Goal: Task Accomplishment & Management: Manage account settings

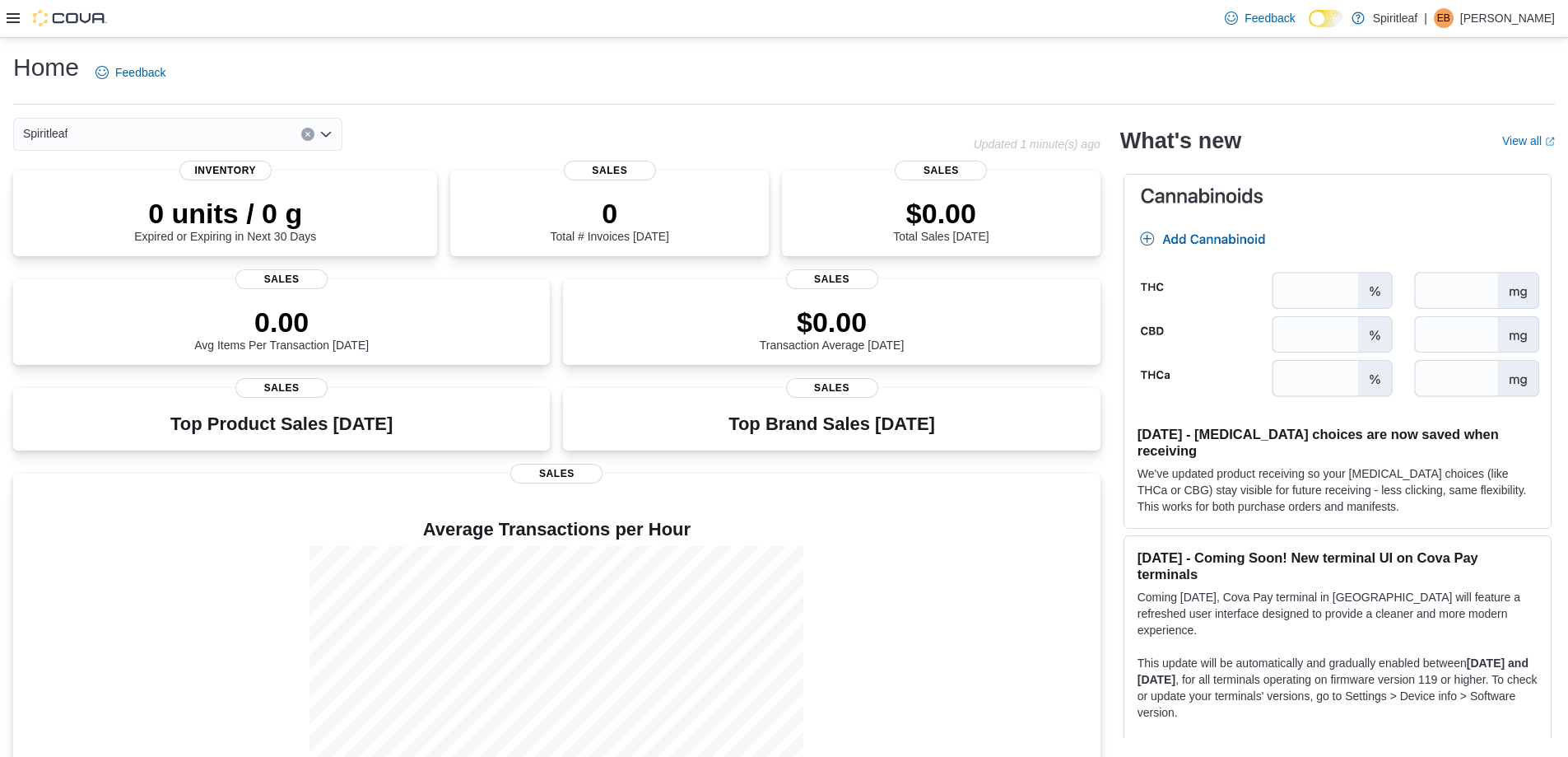
click at [10, 20] on icon at bounding box center [13, 18] width 13 height 13
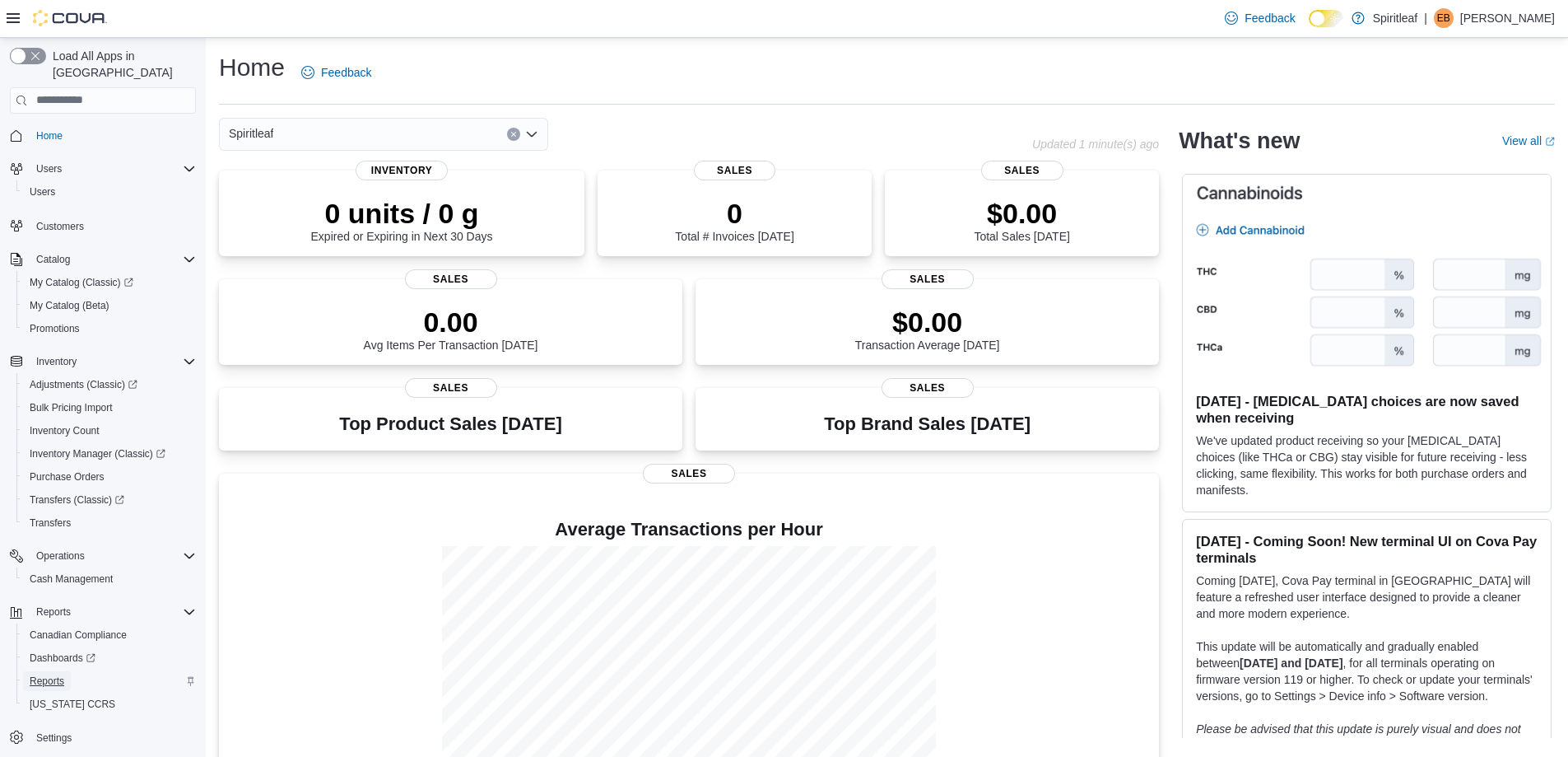
click at [54, 675] on span "Reports" at bounding box center [47, 681] width 35 height 13
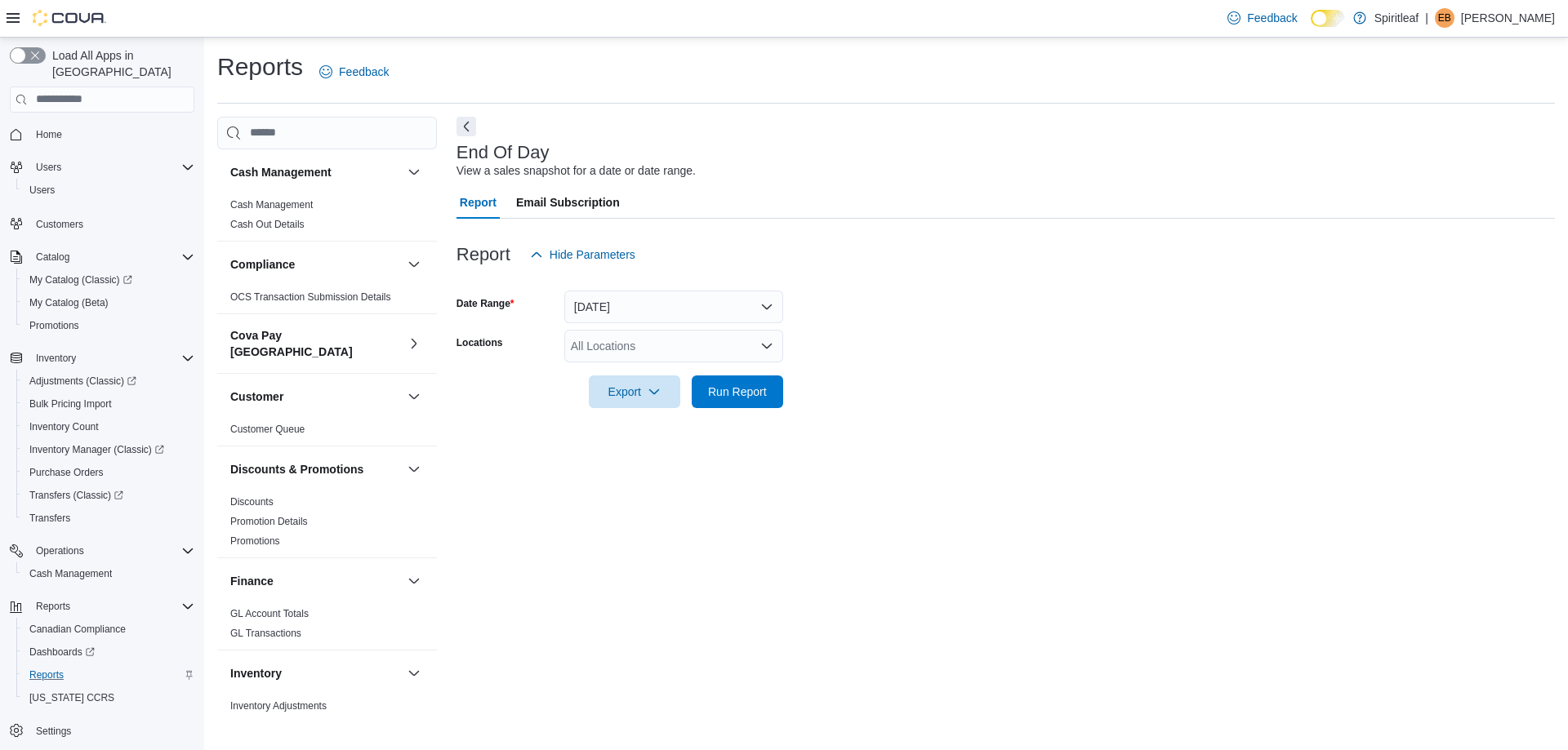
click at [661, 349] on div "All Locations" at bounding box center [673, 346] width 219 height 33
type input "***"
click at [730, 377] on span "[STREET_ADDRESS])" at bounding box center [682, 374] width 117 height 16
drag, startPoint x: 994, startPoint y: 359, endPoint x: 740, endPoint y: 375, distance: 254.5
click at [993, 359] on form "Date Range Today Locations 578 - Spiritleaf Bridge St (Campbellford) Export Run…" at bounding box center [1006, 340] width 1098 height 137
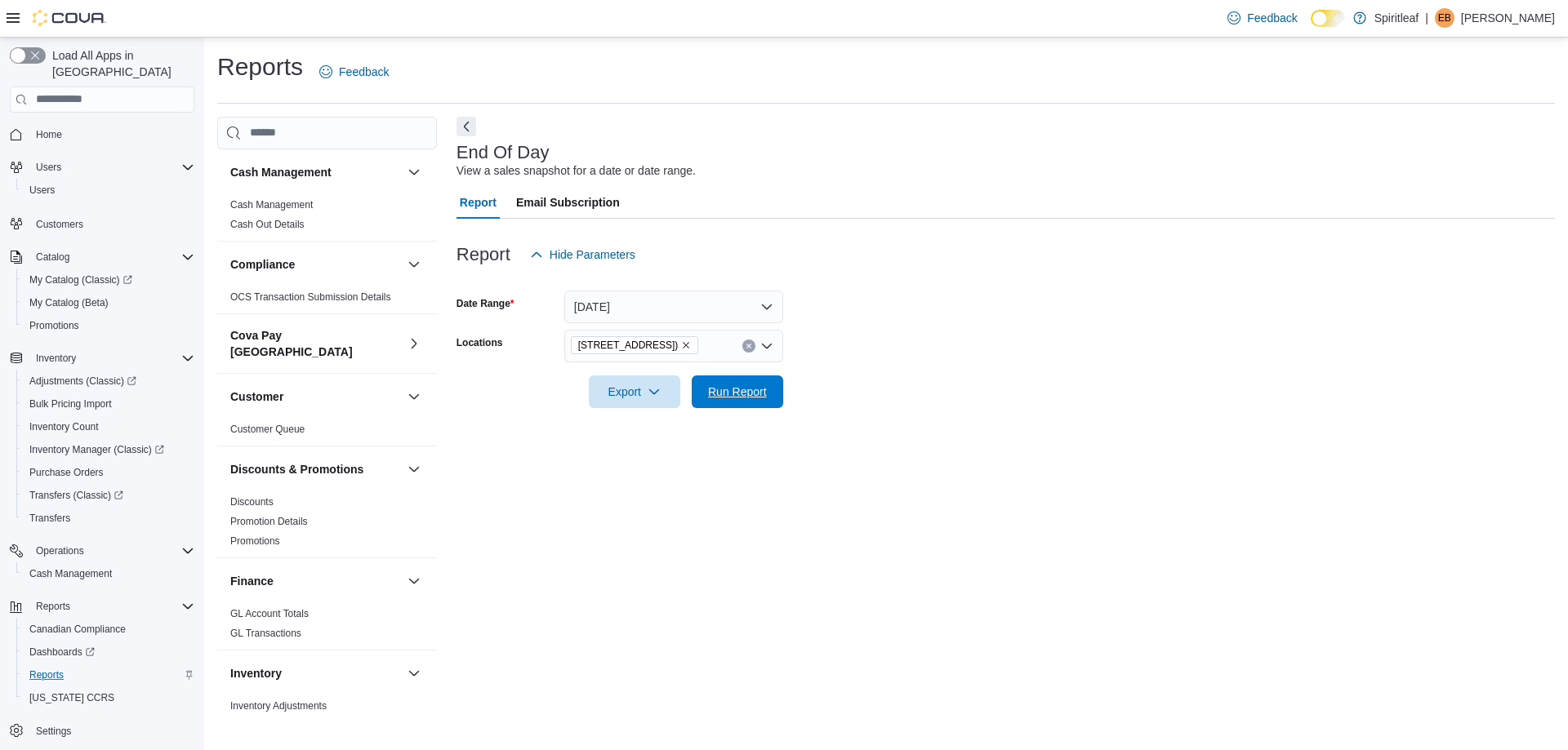
click at [735, 389] on span "Run Report" at bounding box center [736, 391] width 58 height 16
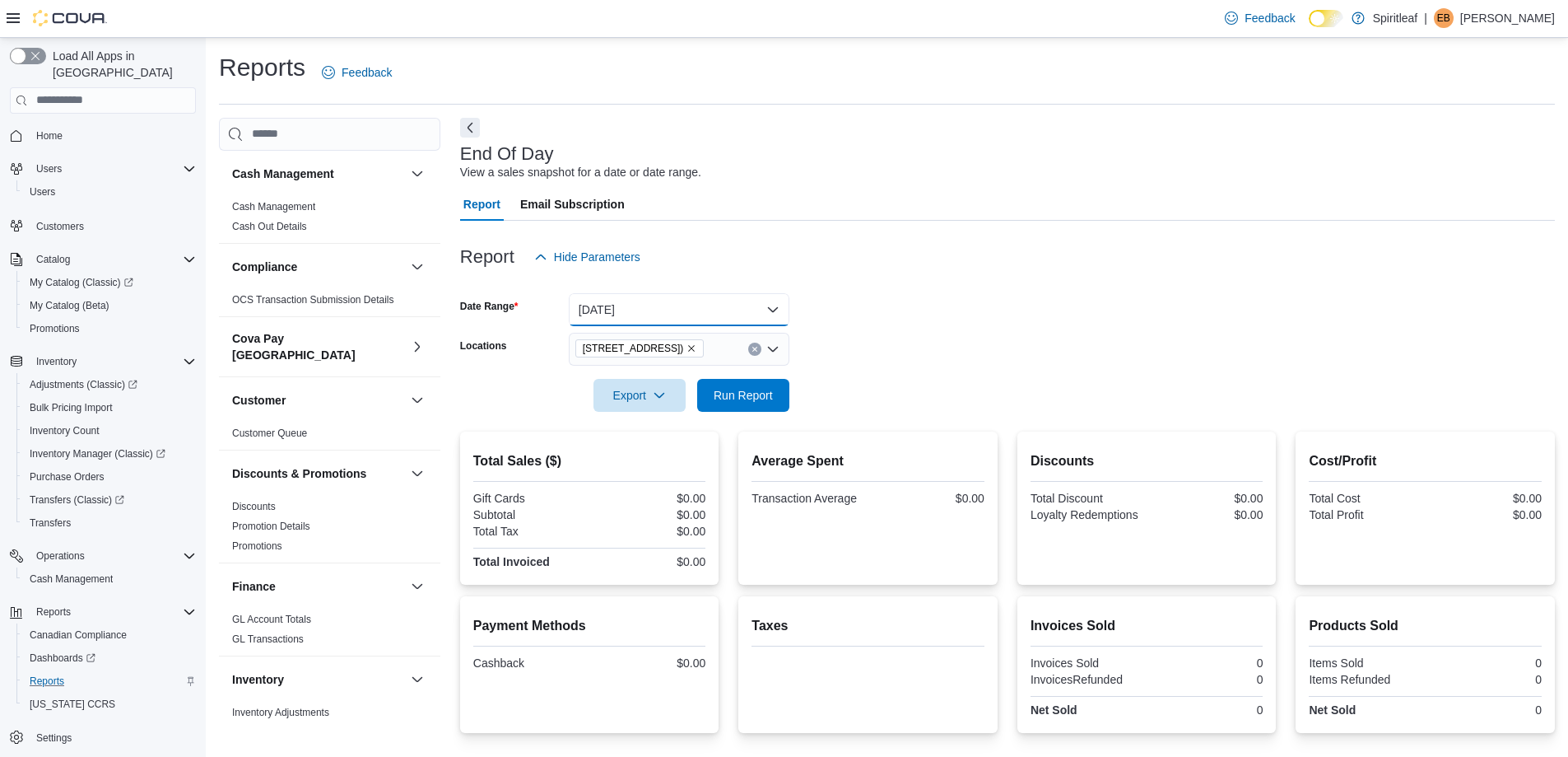
click at [744, 310] on button "Today" at bounding box center [679, 309] width 221 height 33
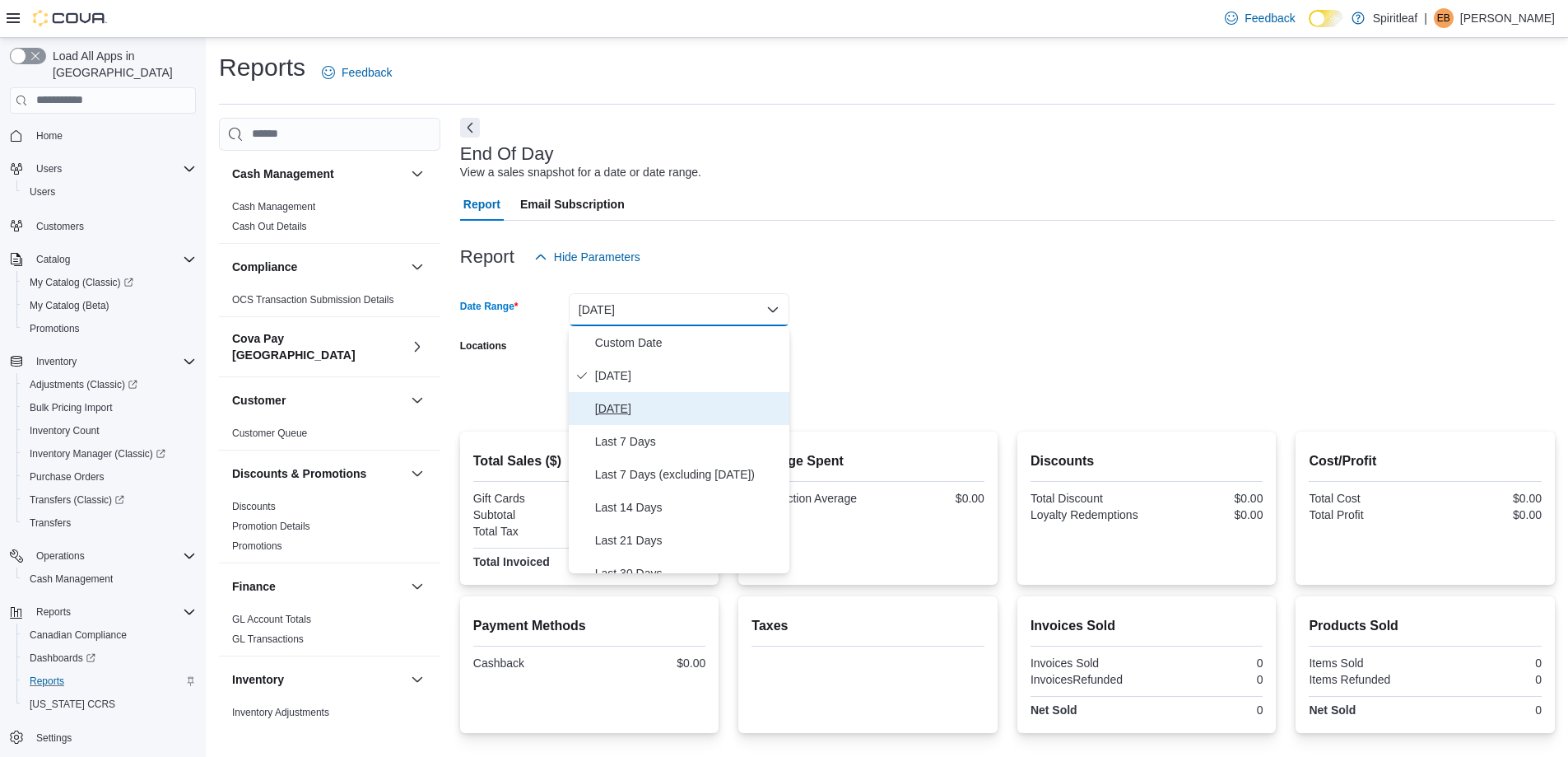
click at [666, 400] on span "Yesterday" at bounding box center [690, 409] width 188 height 20
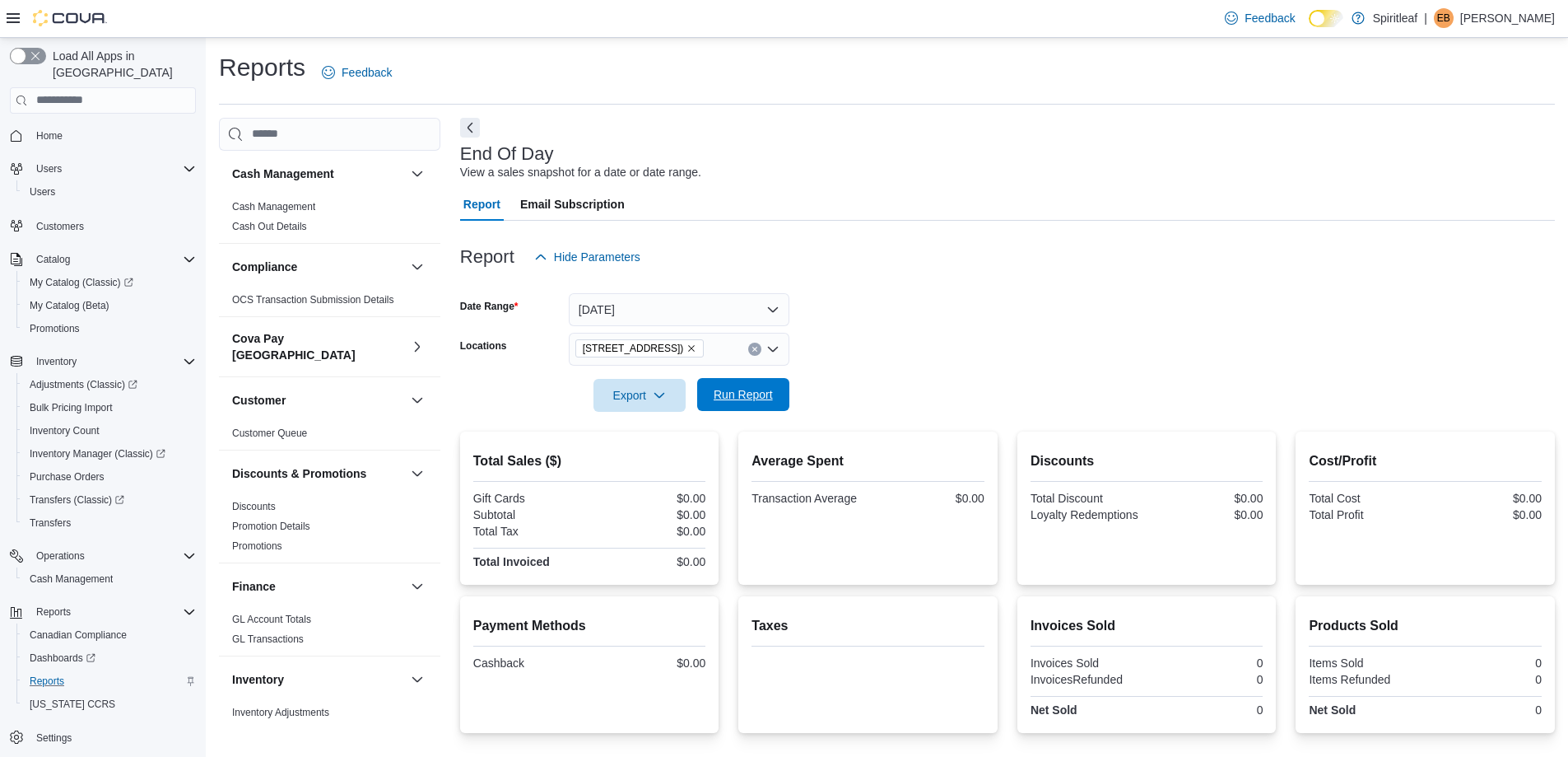
click at [719, 396] on span "Run Report" at bounding box center [743, 394] width 59 height 16
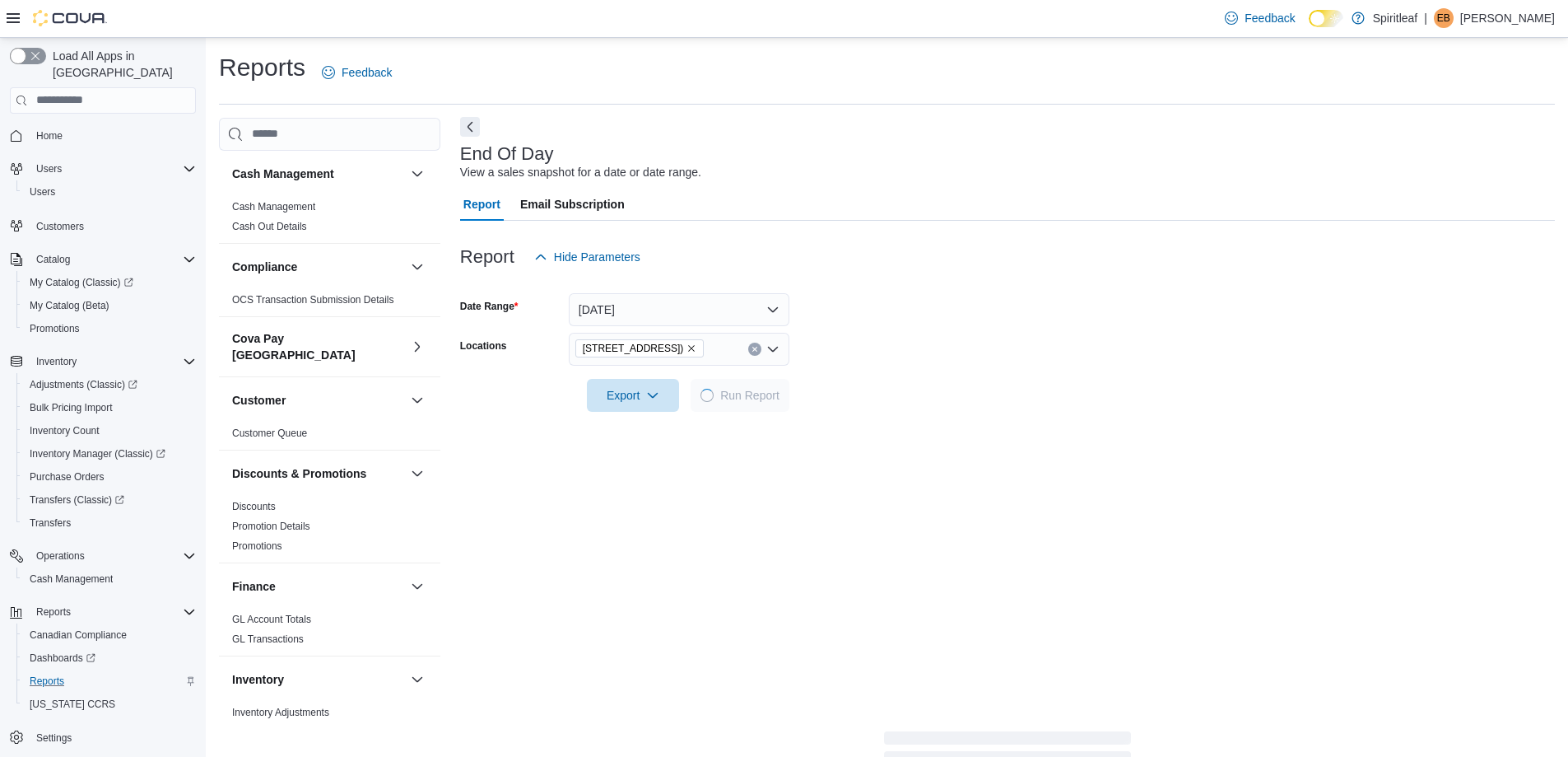
click at [469, 128] on button "Next" at bounding box center [471, 127] width 20 height 20
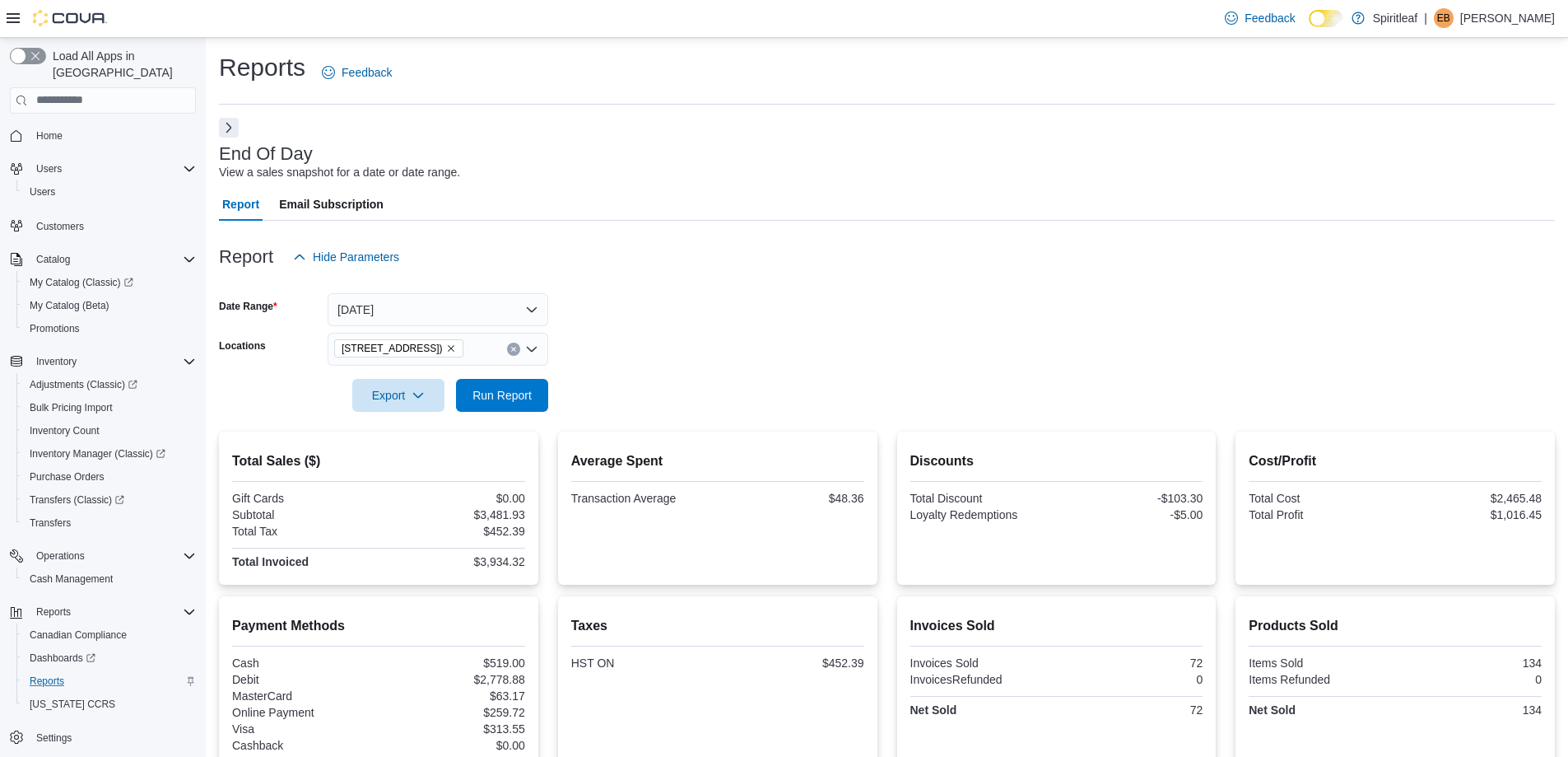
click at [15, 18] on icon at bounding box center [13, 18] width 13 height 10
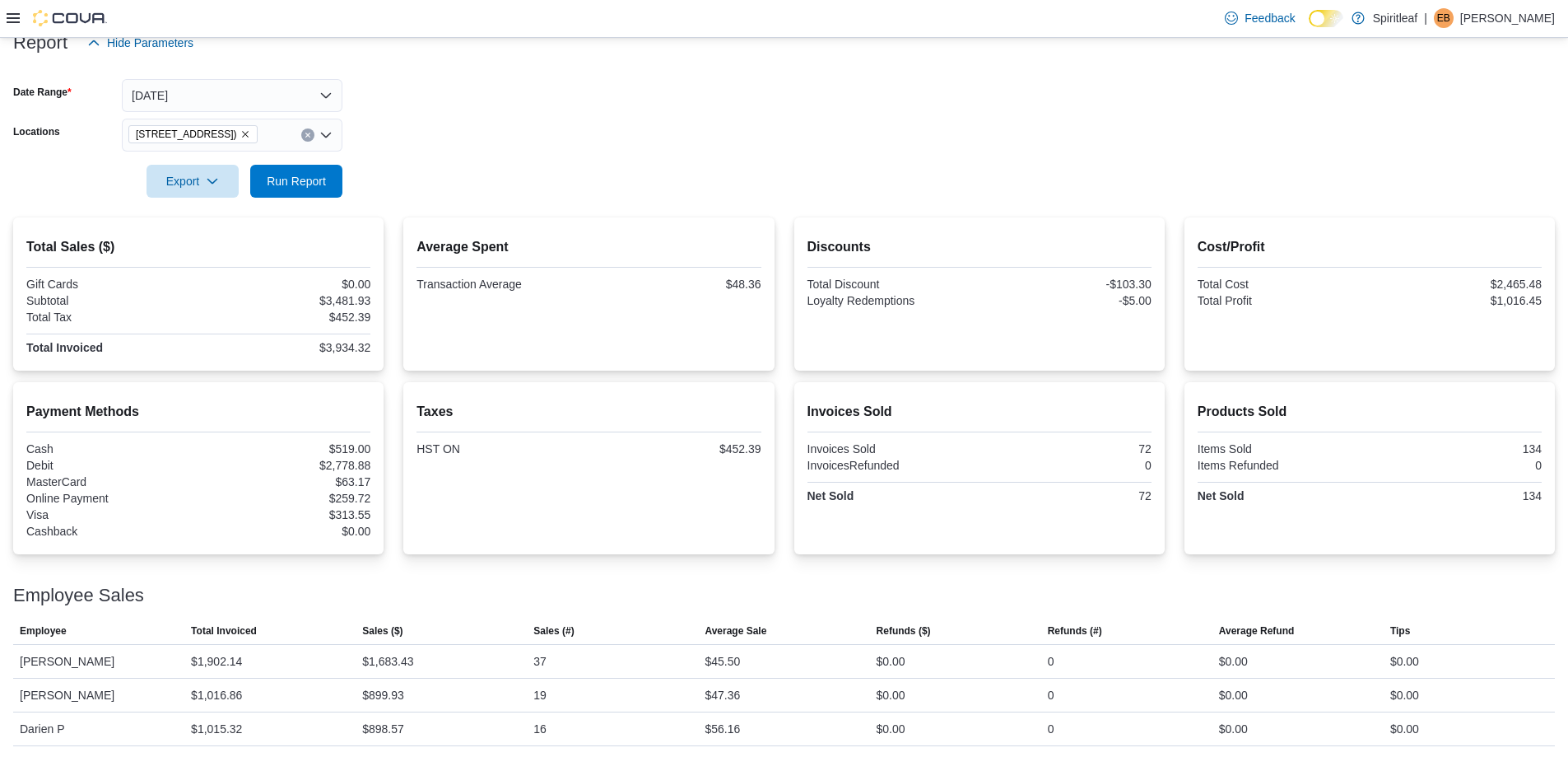
scroll to position [217, 0]
click at [304, 85] on button "Yesterday" at bounding box center [232, 93] width 221 height 33
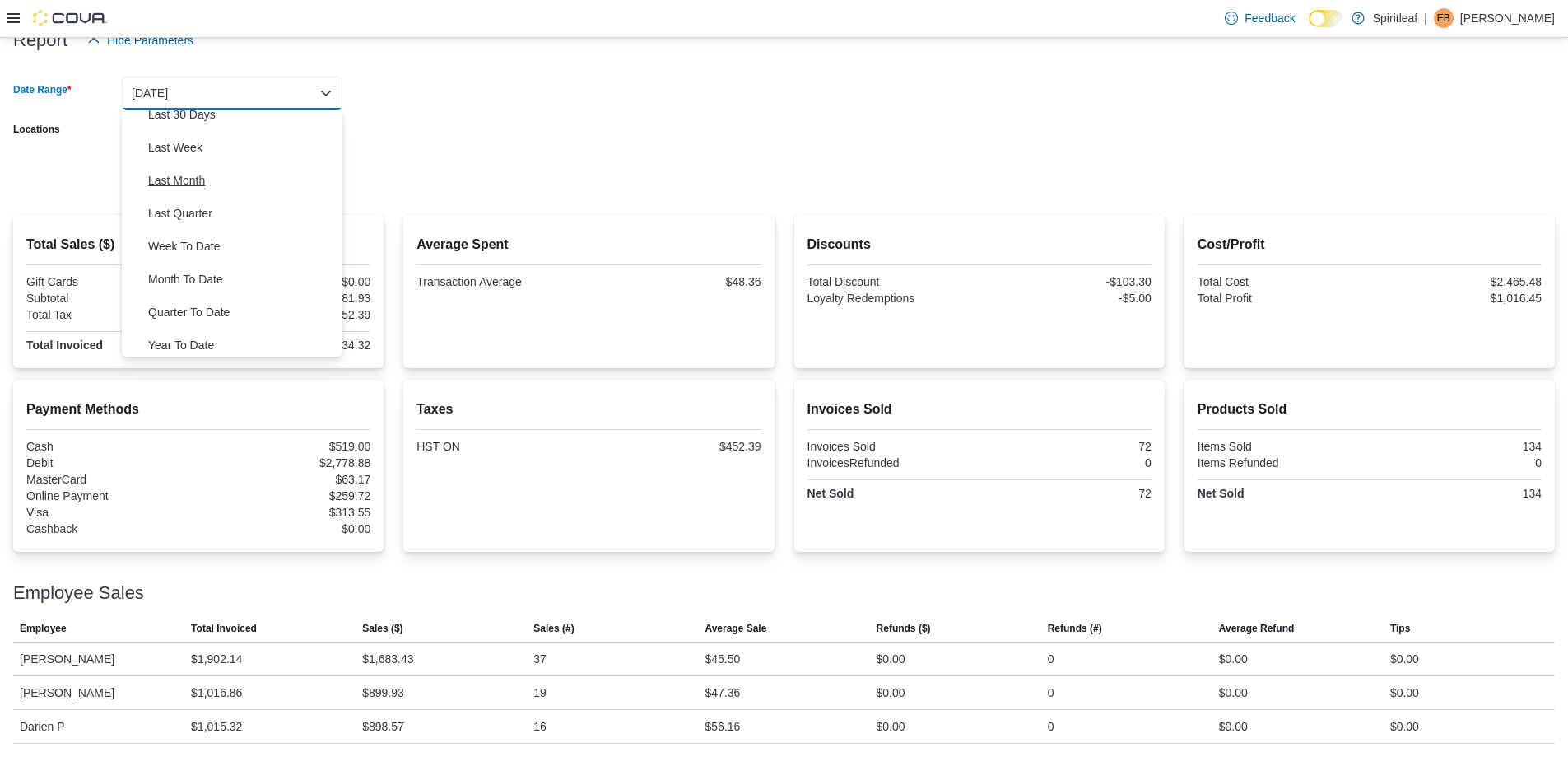
scroll to position [247, 0]
click at [271, 334] on span "Year To Date" at bounding box center [242, 340] width 188 height 20
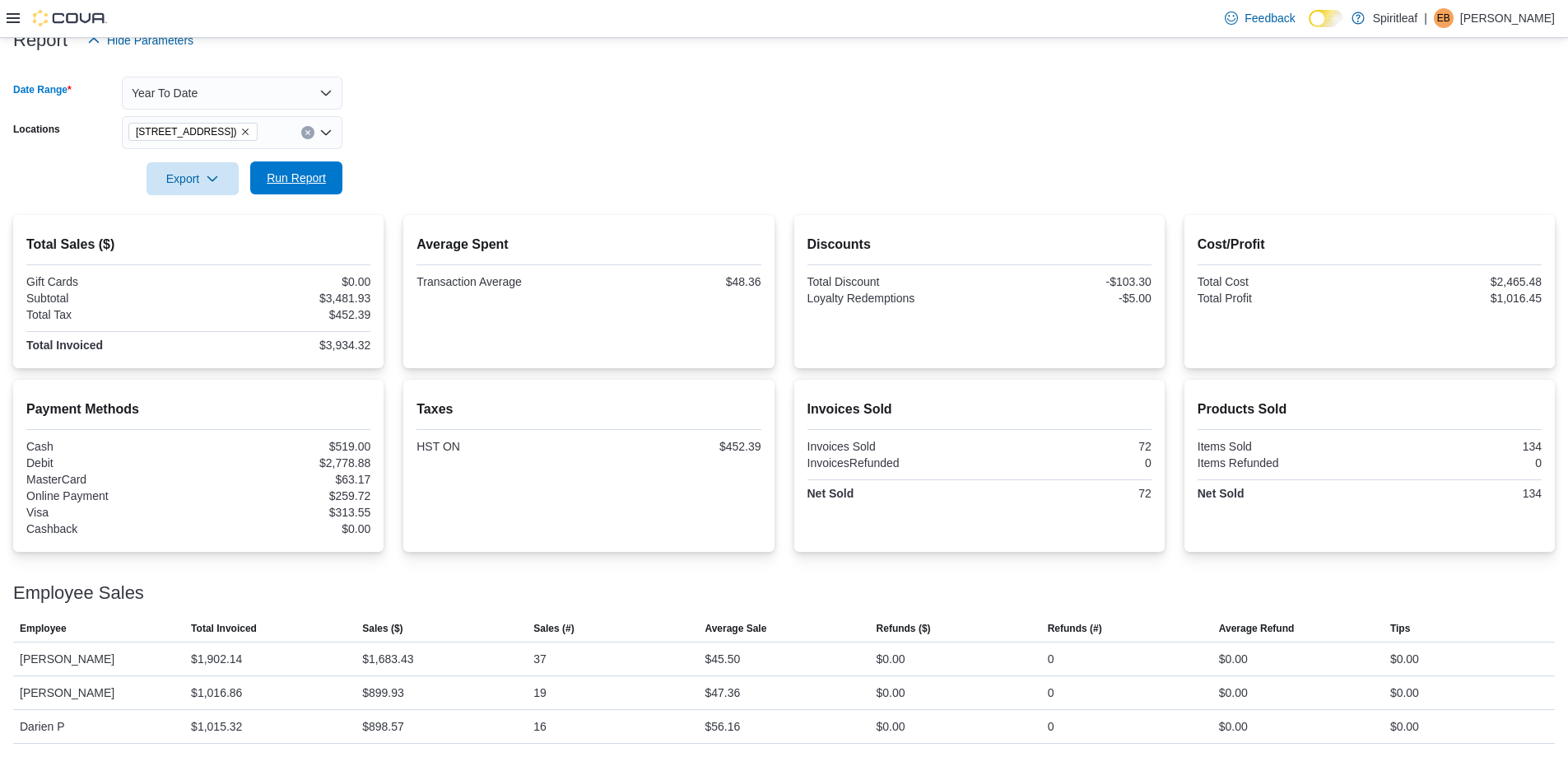
click at [302, 177] on span "Run Report" at bounding box center [296, 178] width 59 height 16
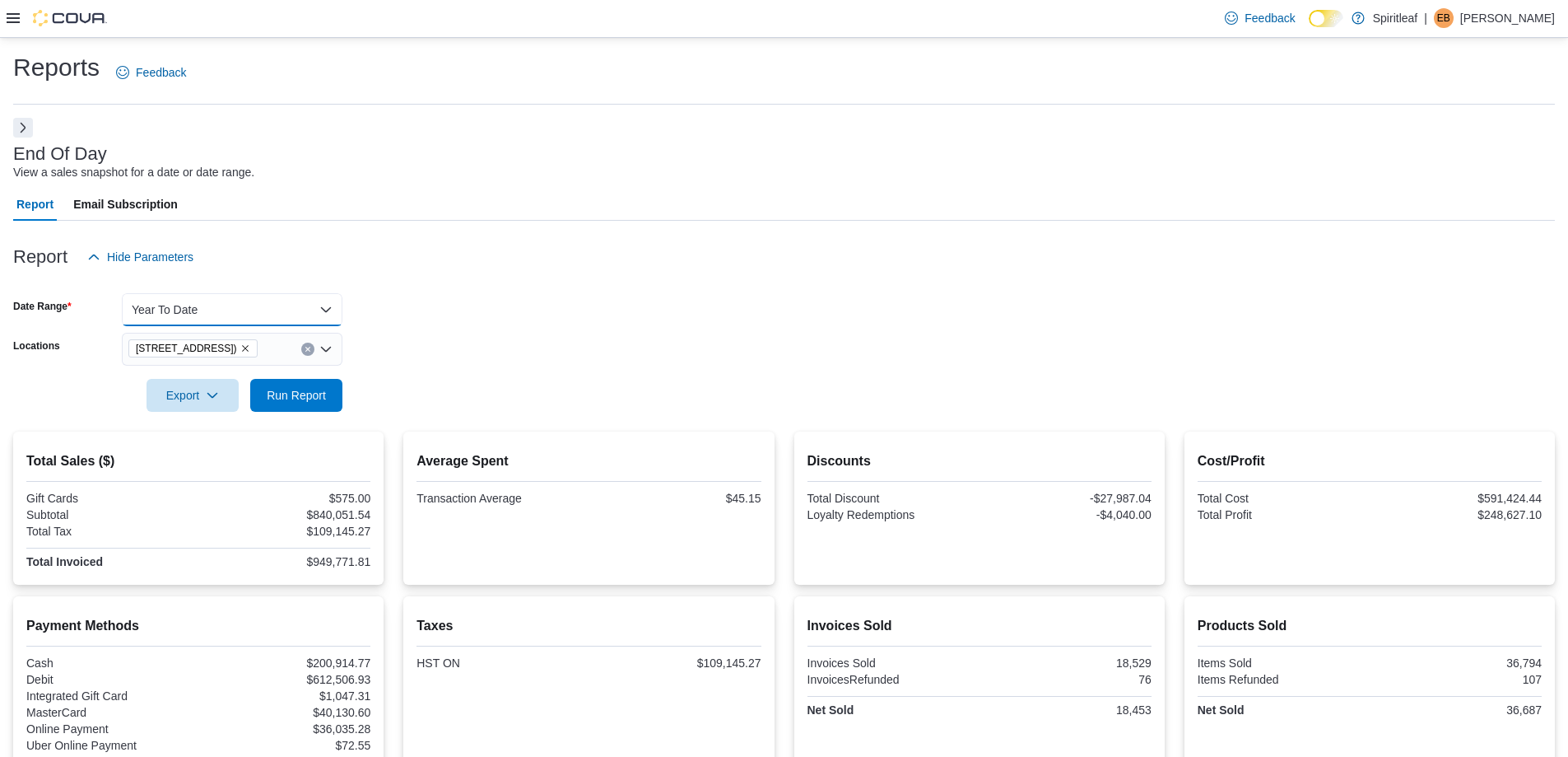
click at [241, 309] on button "Year To Date" at bounding box center [232, 309] width 221 height 33
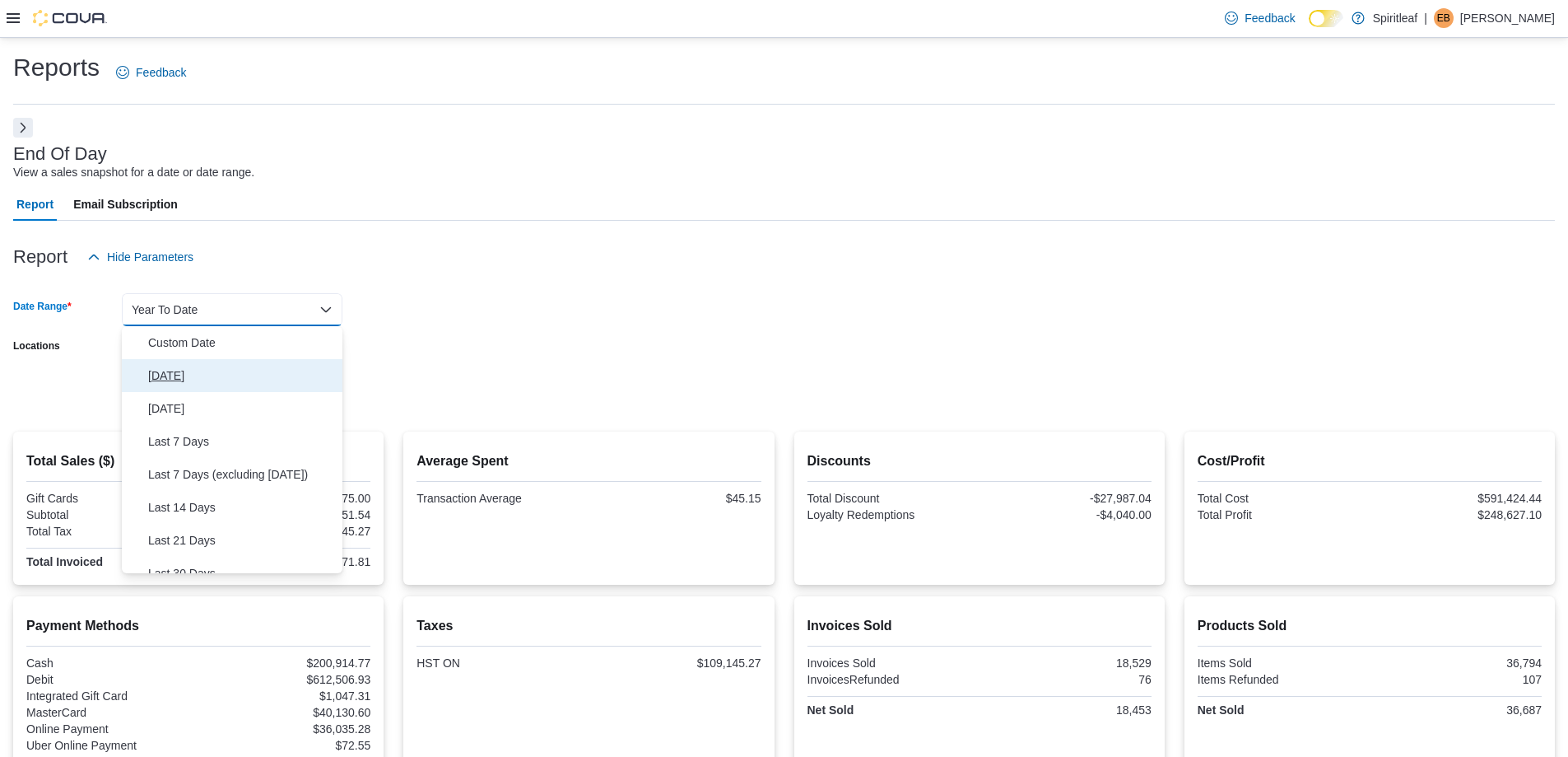
click at [232, 373] on span "Today" at bounding box center [242, 376] width 188 height 20
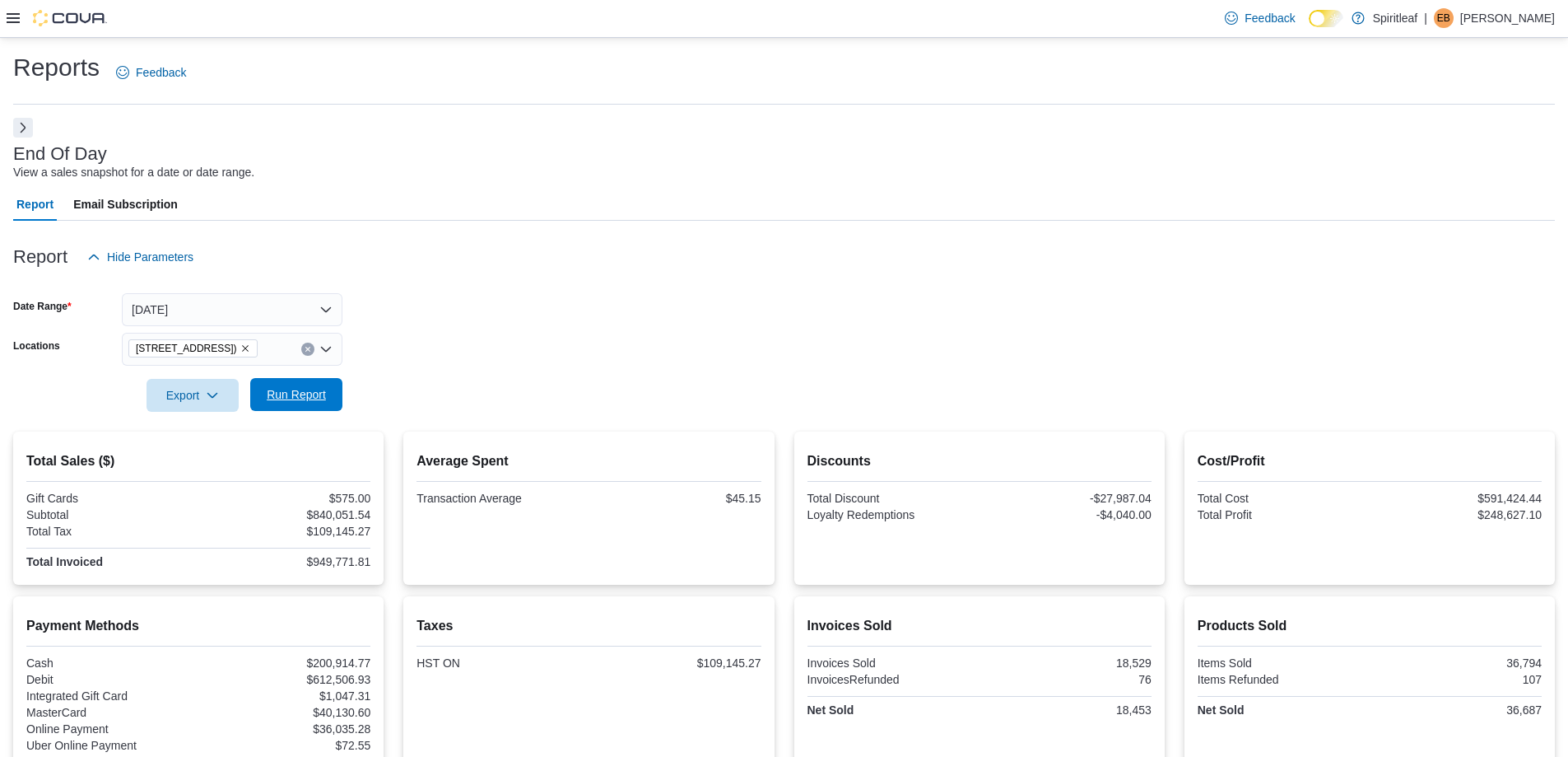
click at [317, 396] on span "Run Report" at bounding box center [296, 394] width 59 height 16
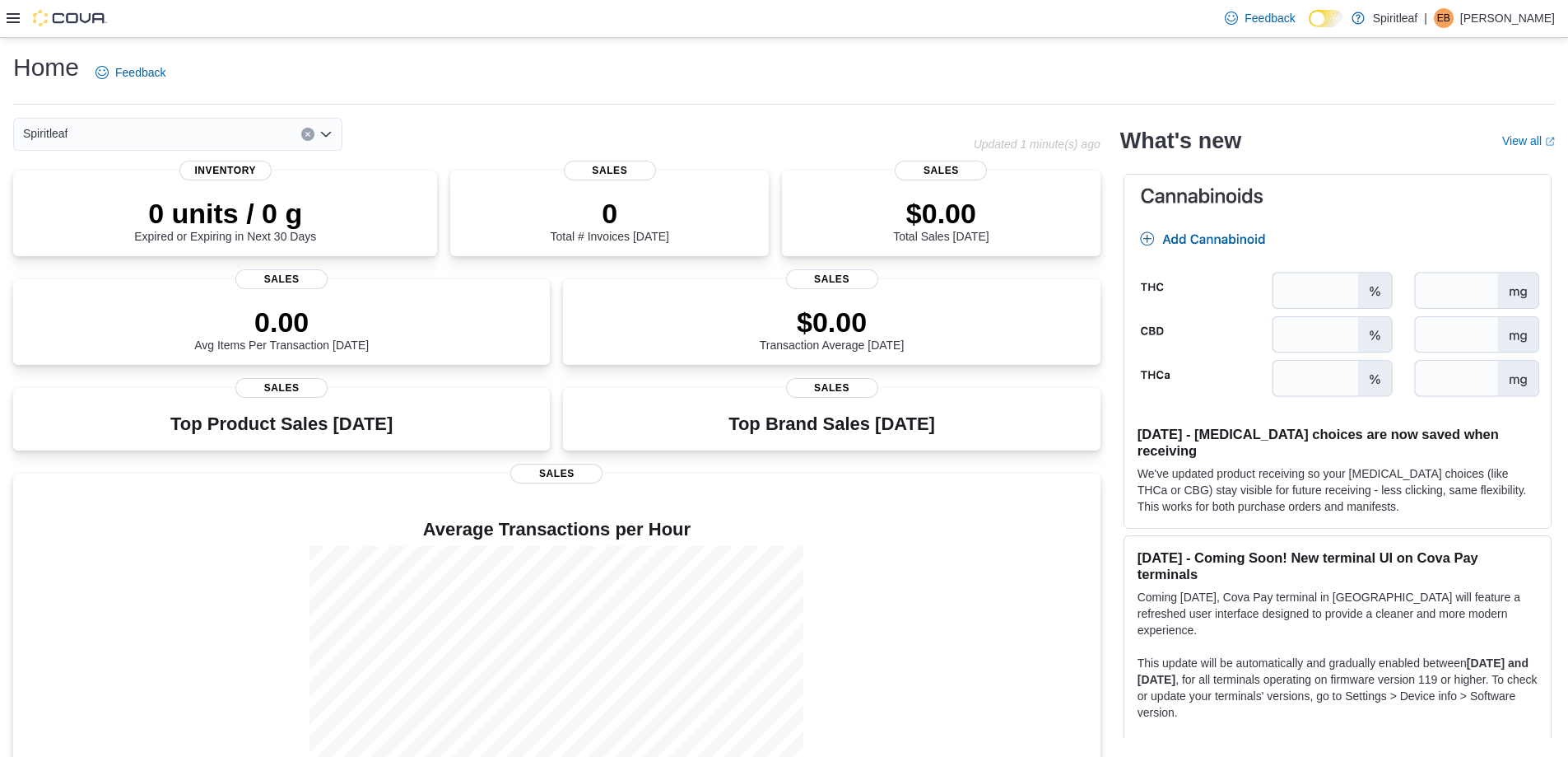
click at [14, 13] on icon at bounding box center [13, 18] width 13 height 13
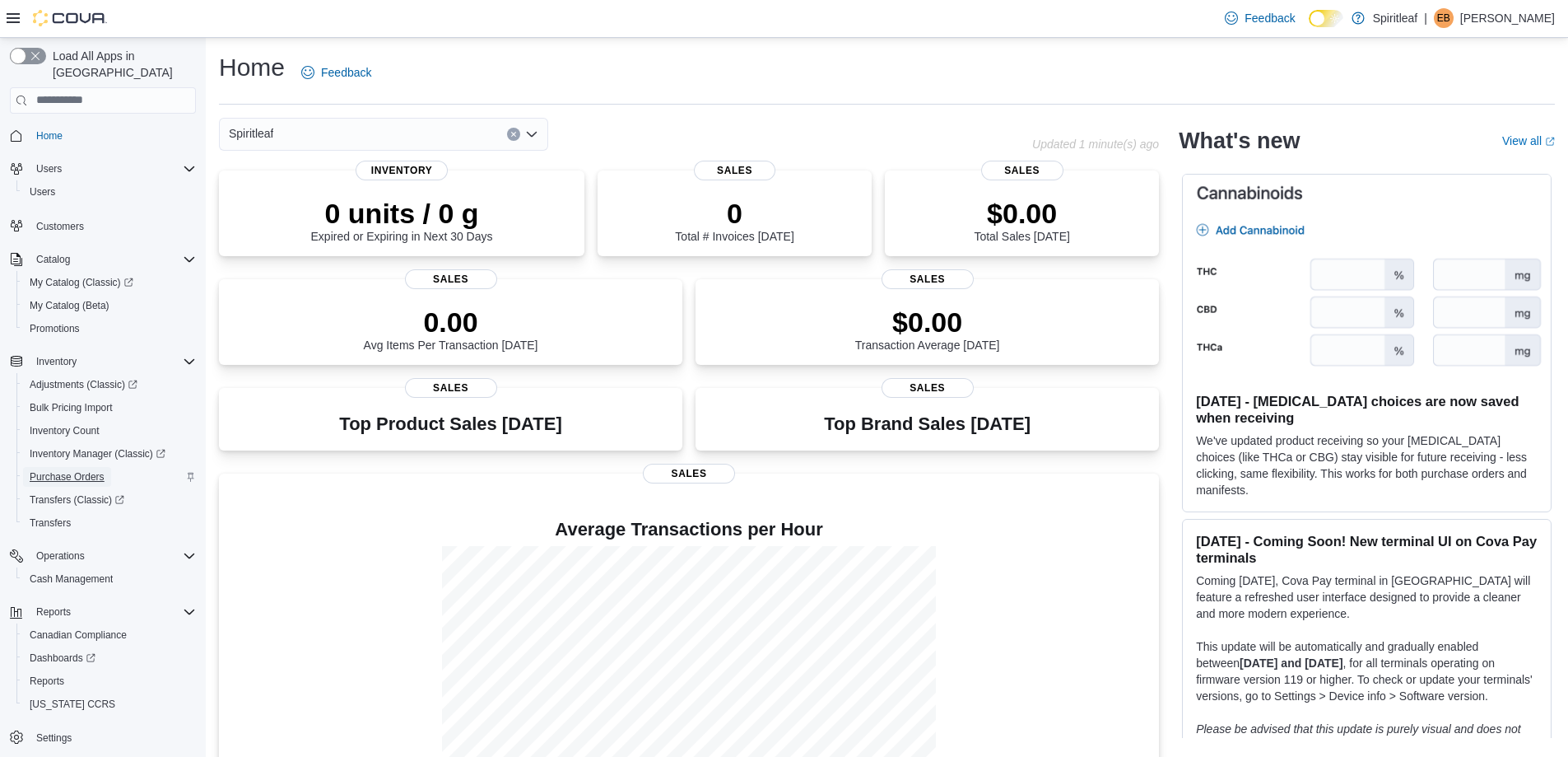
click at [79, 470] on span "Purchase Orders" at bounding box center [67, 476] width 75 height 13
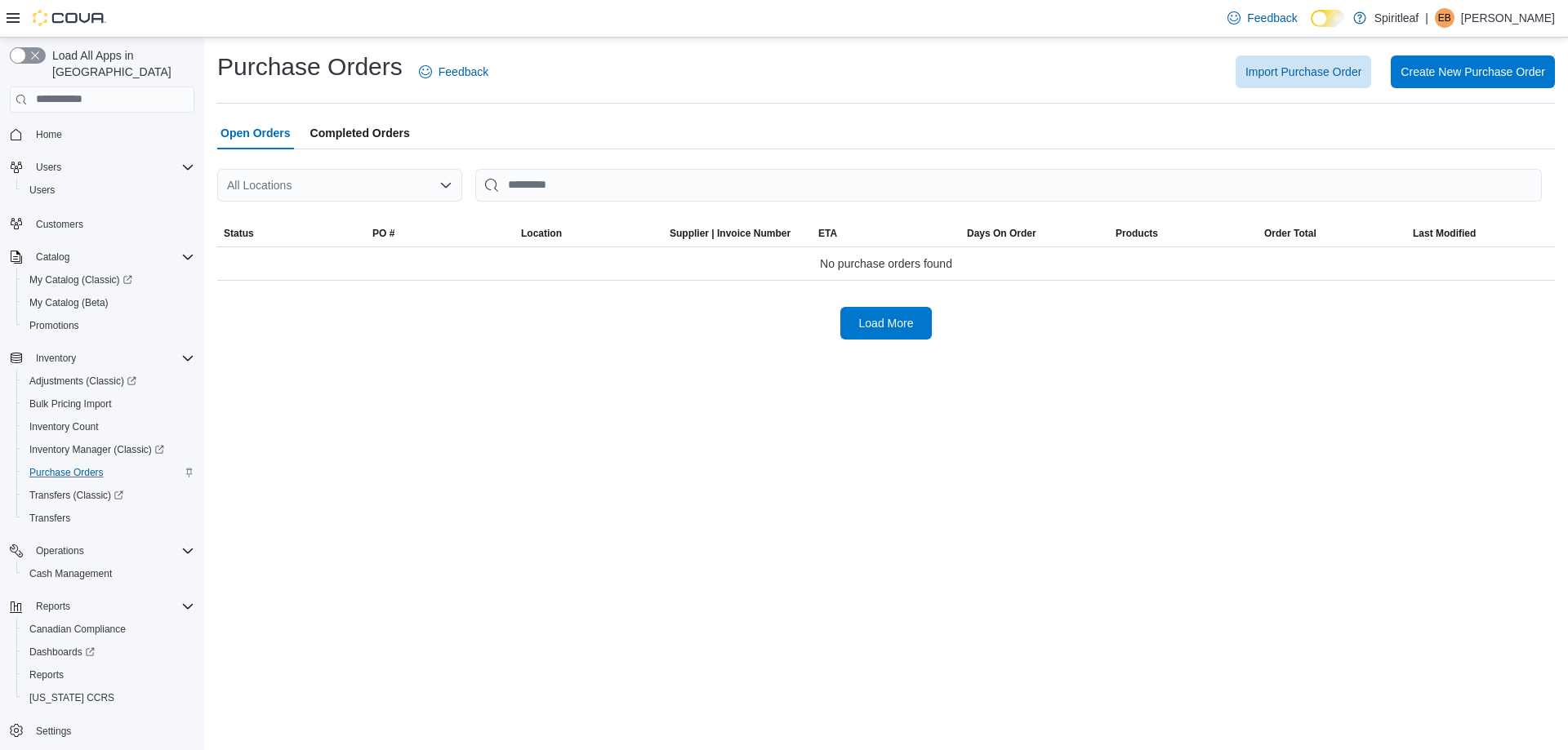
click at [313, 186] on div "All Locations" at bounding box center [339, 185] width 245 height 33
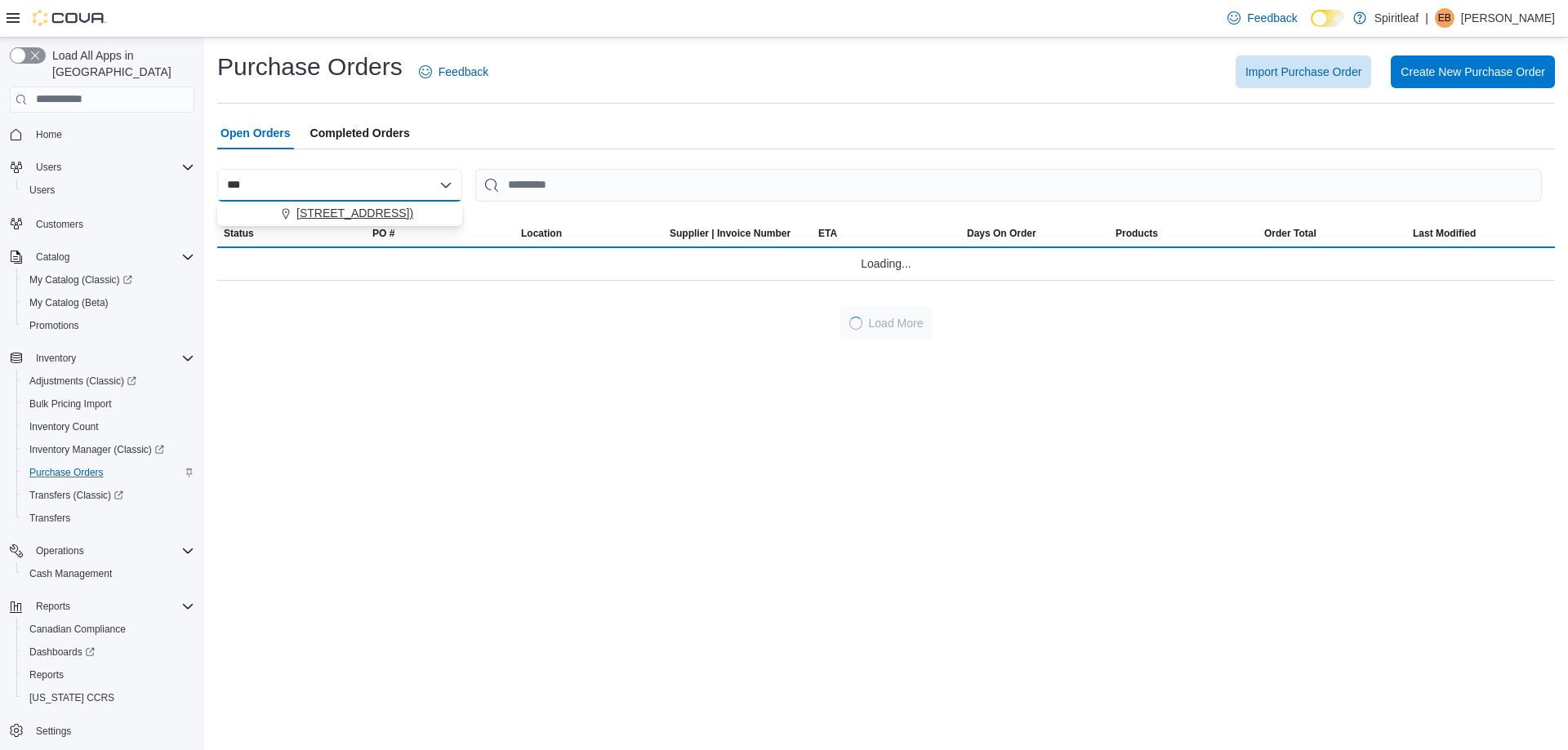
type input "***"
click at [312, 216] on span "[STREET_ADDRESS])" at bounding box center [355, 213] width 117 height 16
click at [679, 93] on div "Purchase Orders Feedback Import Purchase Order Create New Purchase Order" at bounding box center [885, 77] width 1337 height 54
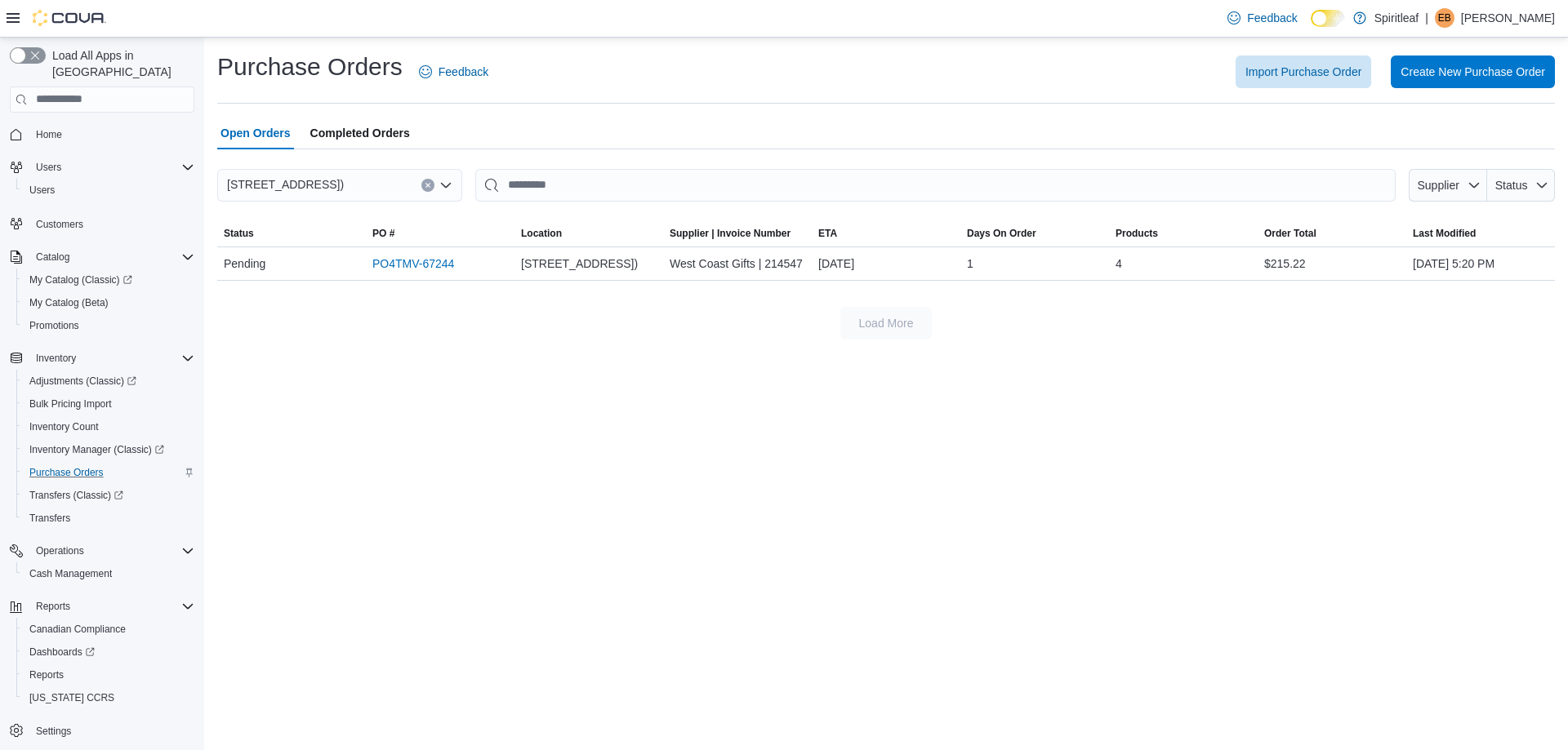
click at [13, 11] on div at bounding box center [56, 18] width 100 height 16
click at [410, 273] on link "PO4TMV-67244" at bounding box center [413, 264] width 81 height 20
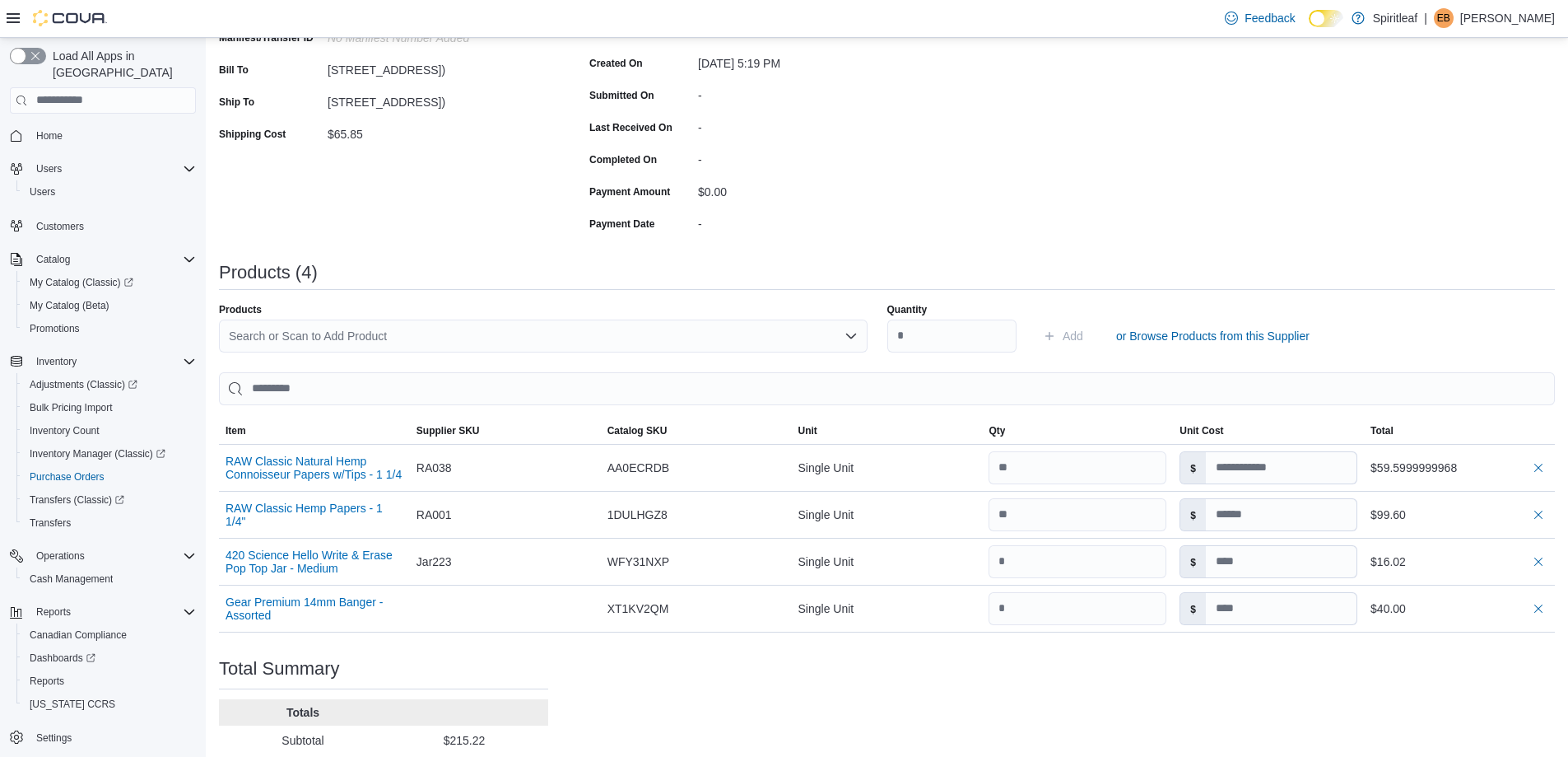
scroll to position [330, 0]
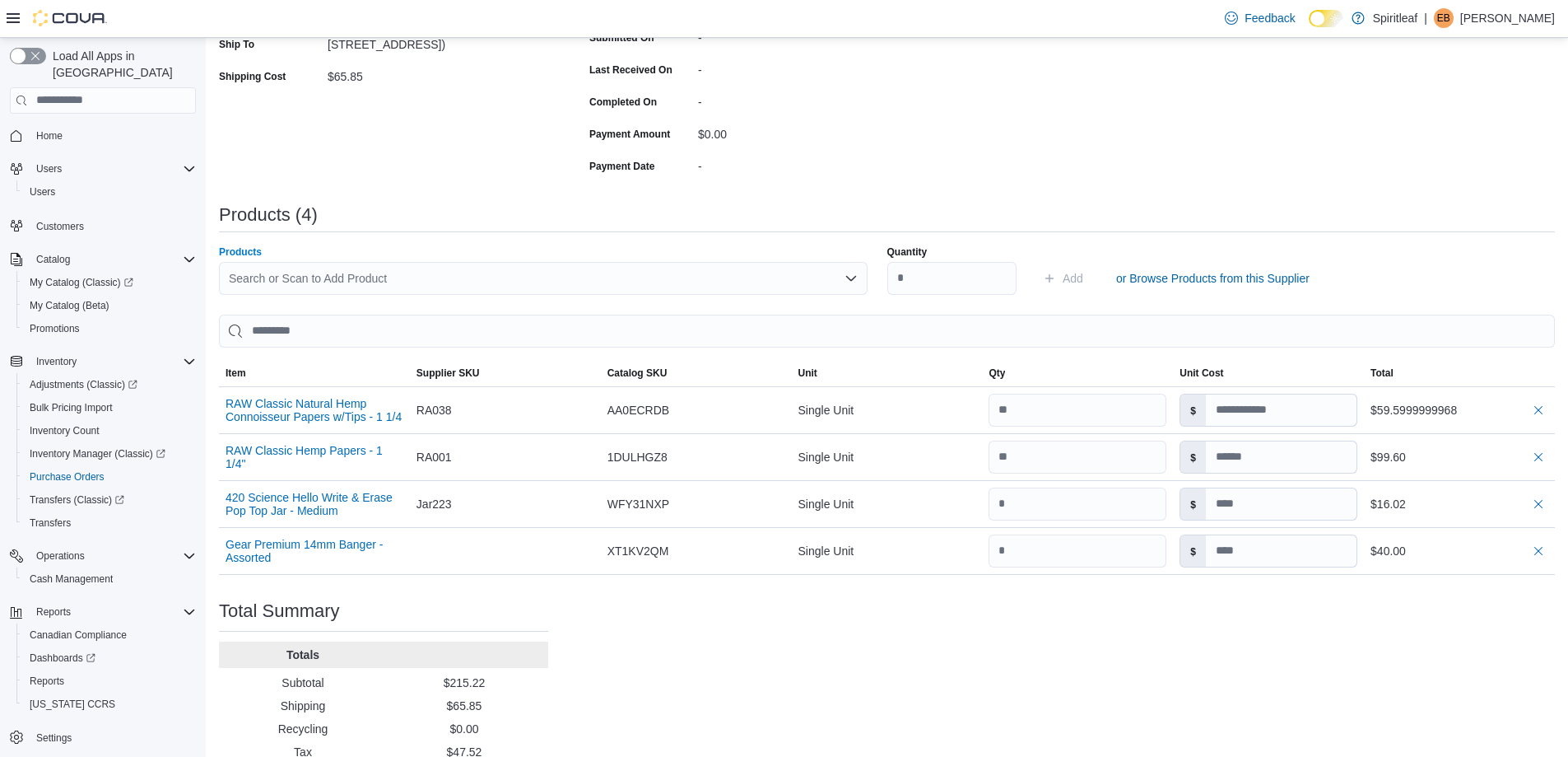
click at [391, 273] on div "Search or Scan to Add Product" at bounding box center [543, 278] width 649 height 33
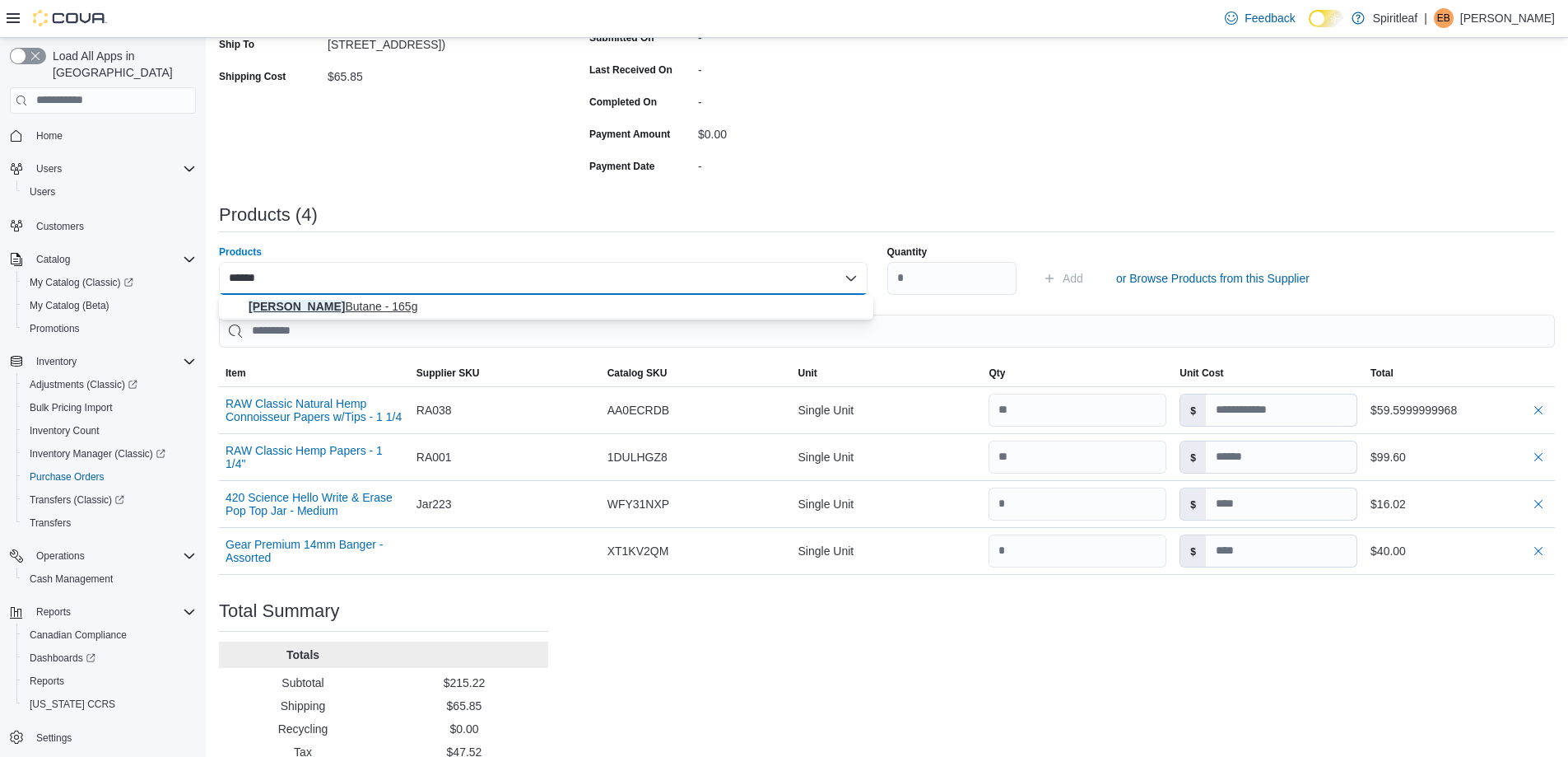
type input "******"
click at [361, 307] on span "Ronson Butane - 165g" at bounding box center [556, 306] width 615 height 16
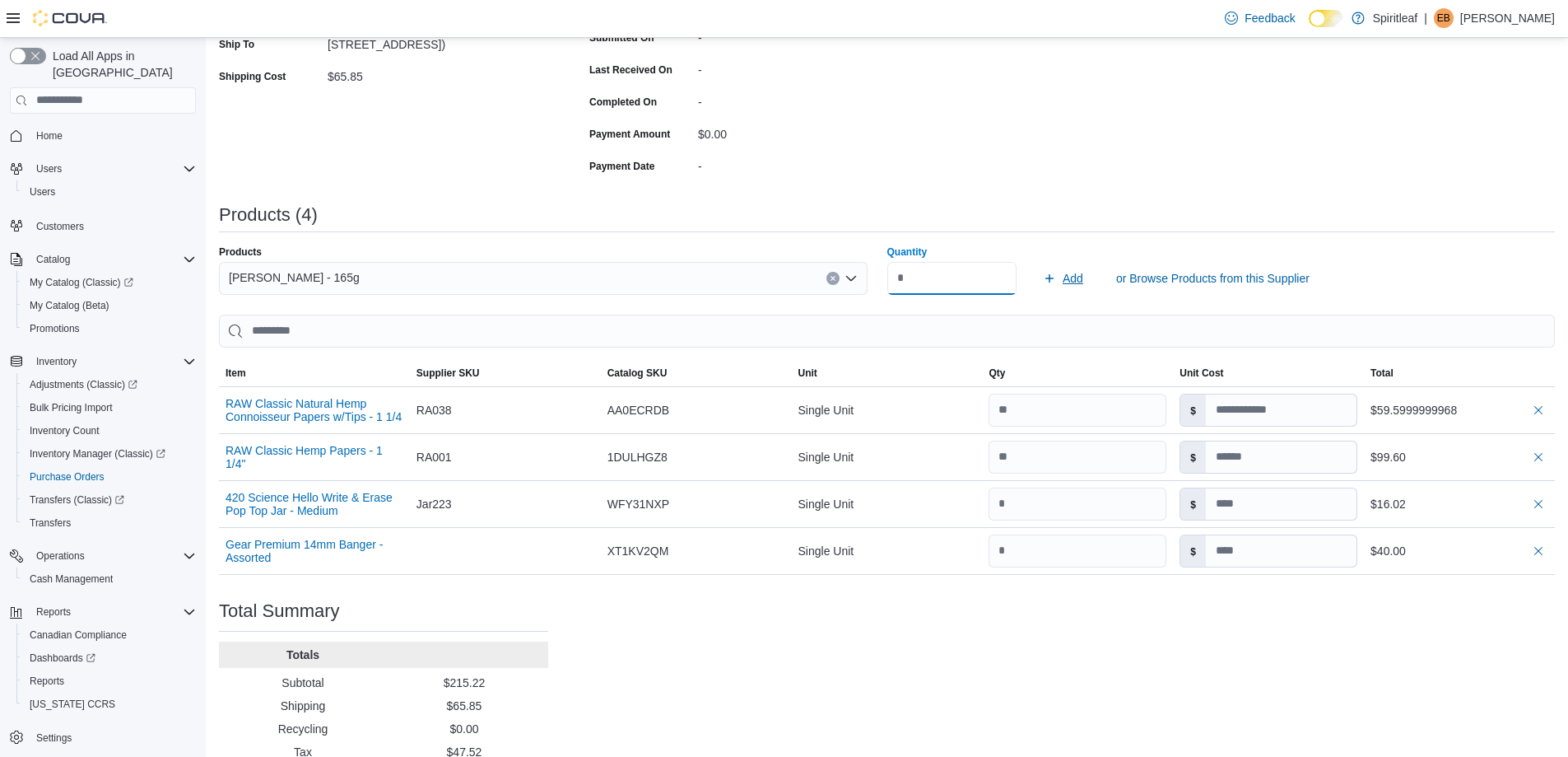
type input "**"
click at [1083, 277] on span "Add" at bounding box center [1073, 278] width 21 height 16
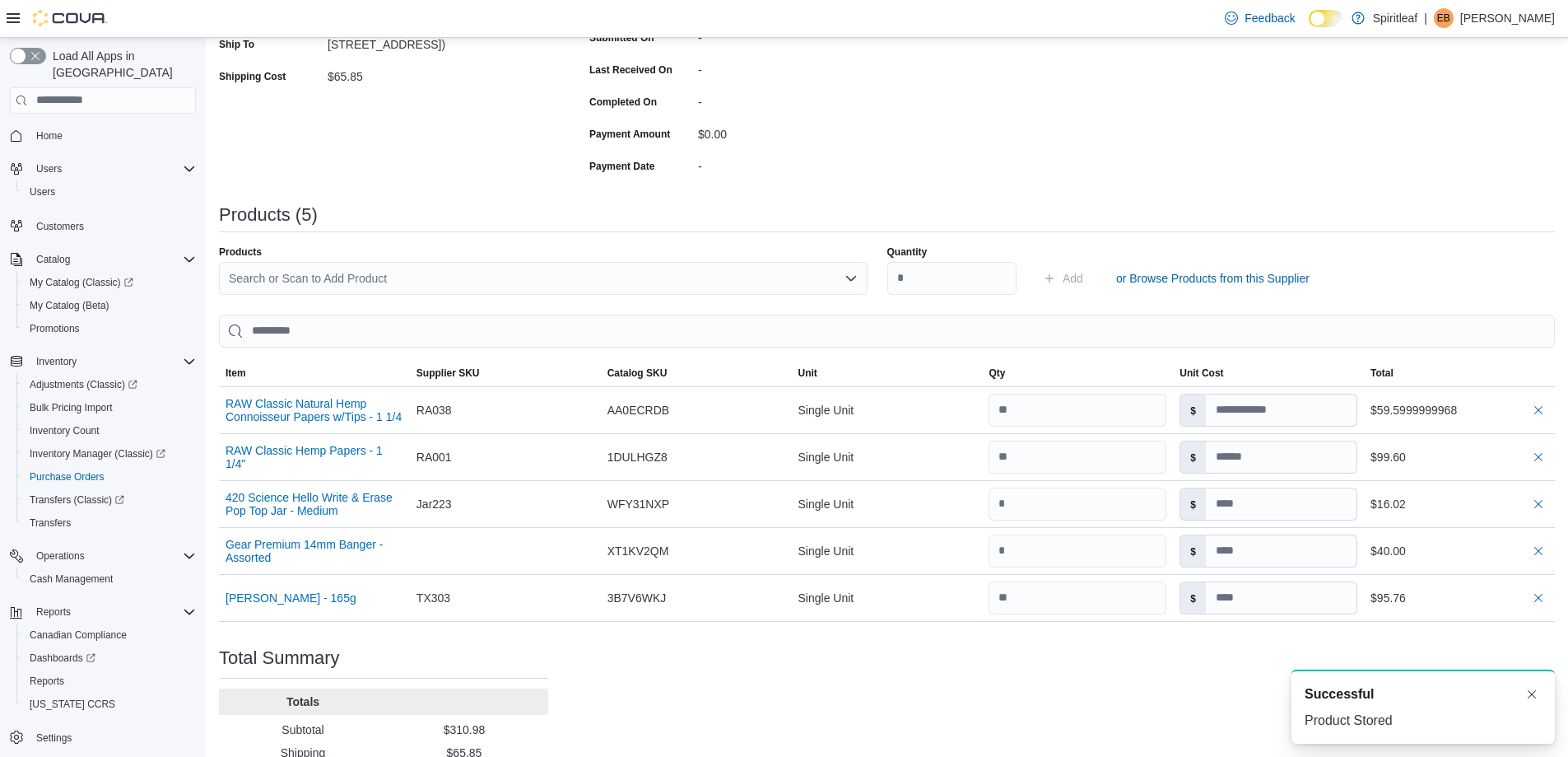
scroll to position [0, 0]
click at [1316, 597] on input at bounding box center [1281, 597] width 151 height 31
type input "****"
click at [1244, 664] on div "A new notification appears Successful Product Stored" at bounding box center [1404, 707] width 330 height 101
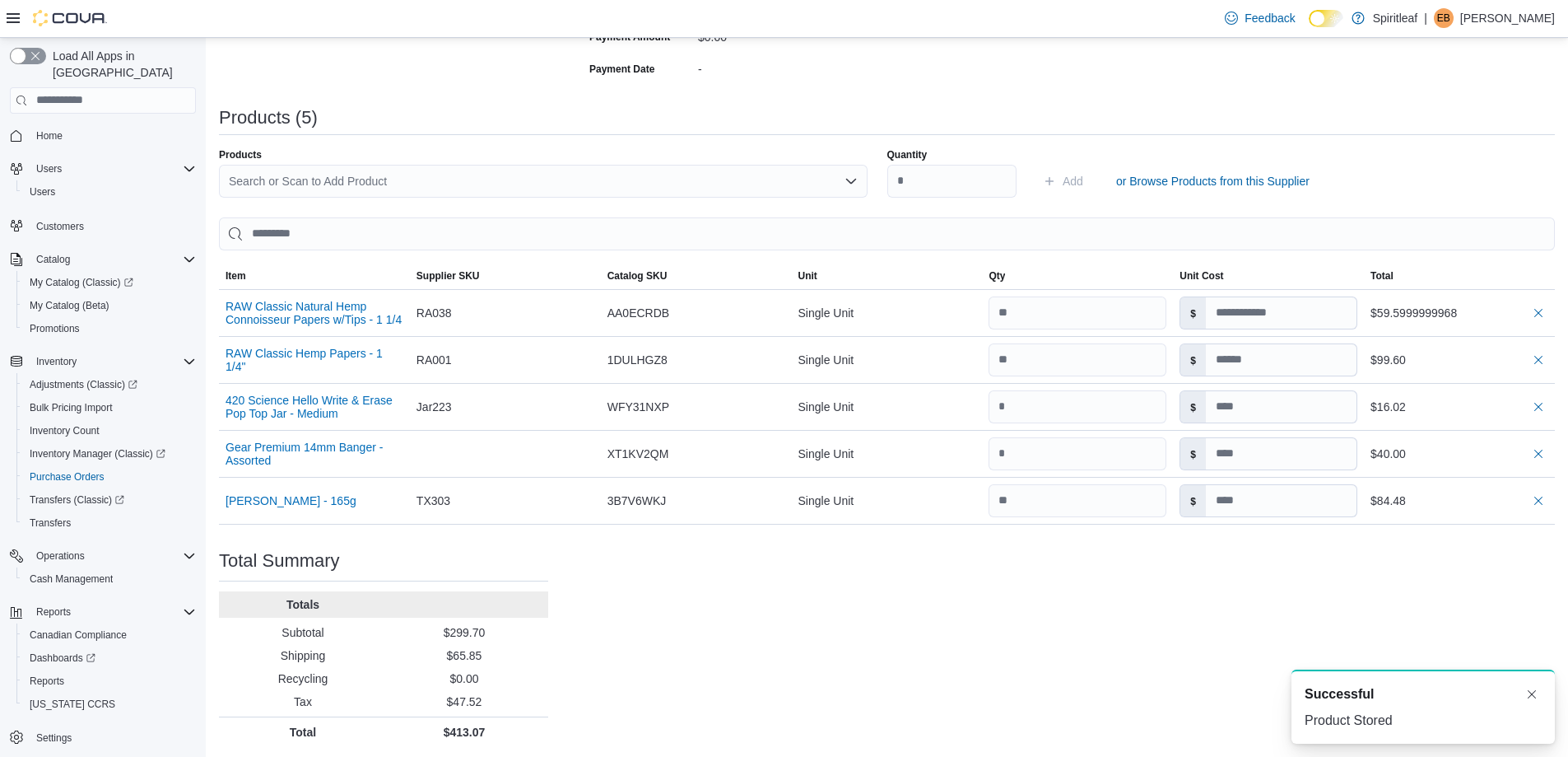
scroll to position [430, 0]
click at [1140, 671] on div "Purchase Order: PO4TMV-67244 Feedback Purchase Order Details Edit Status Pendin…" at bounding box center [886, 230] width 1336 height 1027
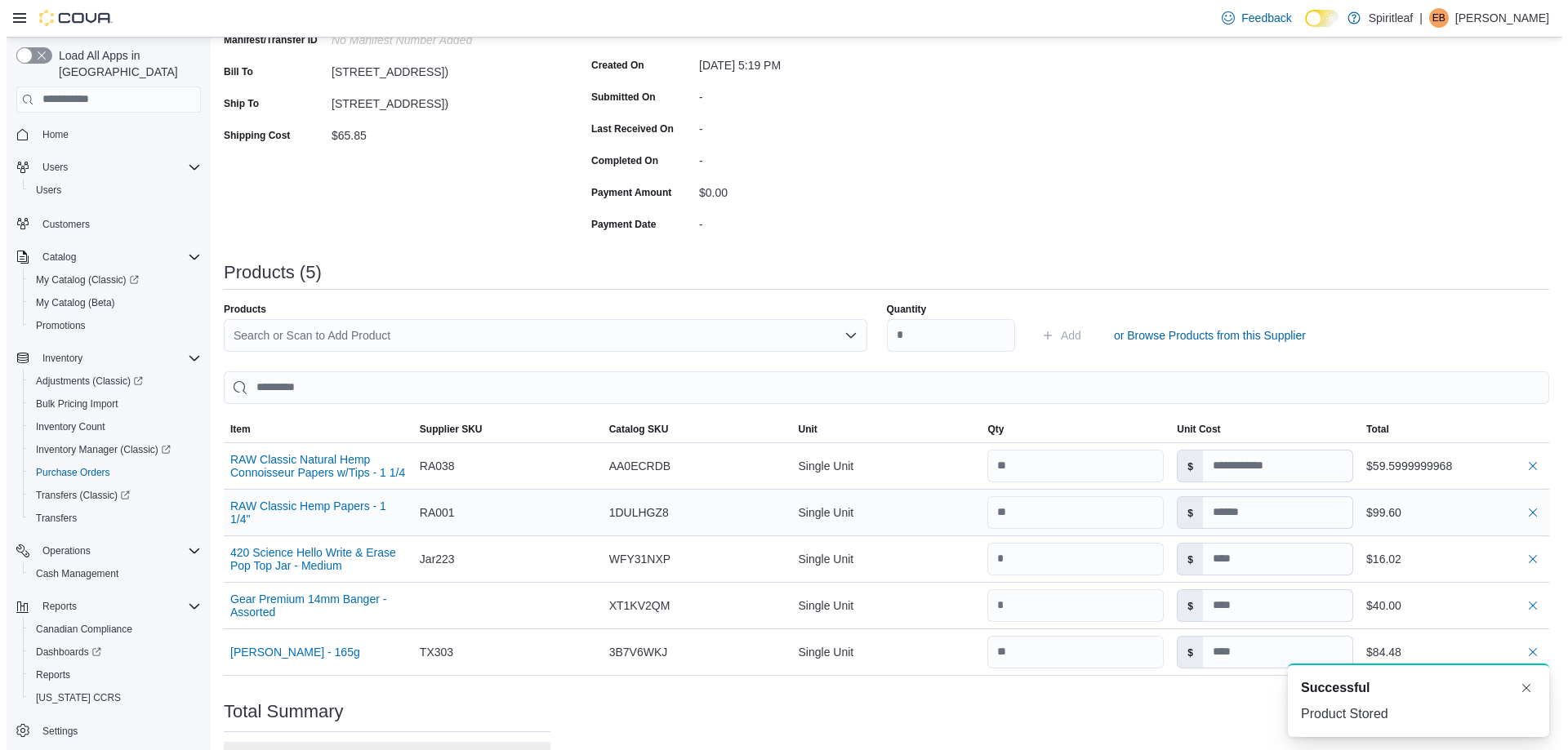
scroll to position [0, 0]
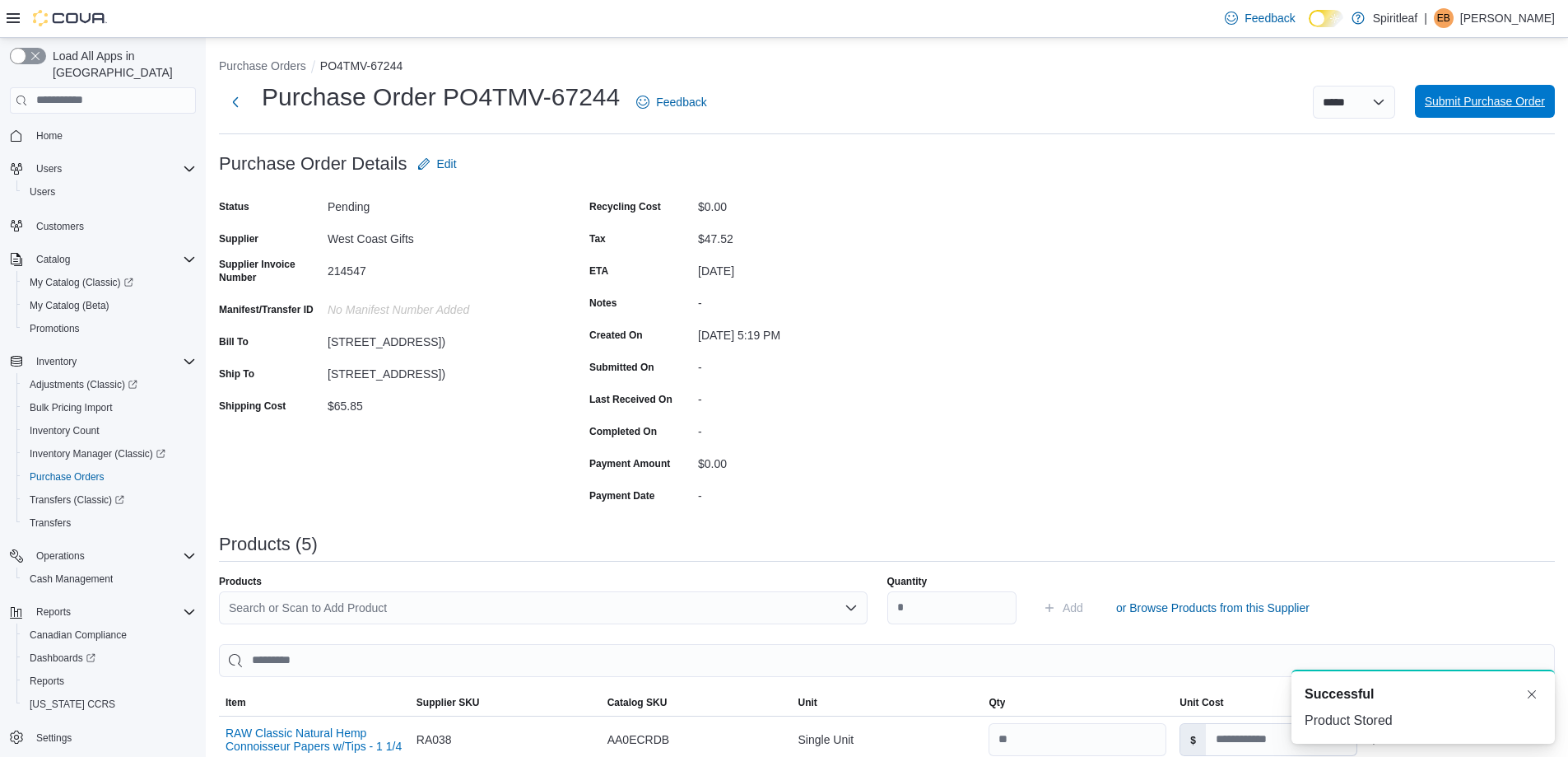
click at [1496, 89] on span "Submit Purchase Order" at bounding box center [1485, 101] width 120 height 33
type input "****"
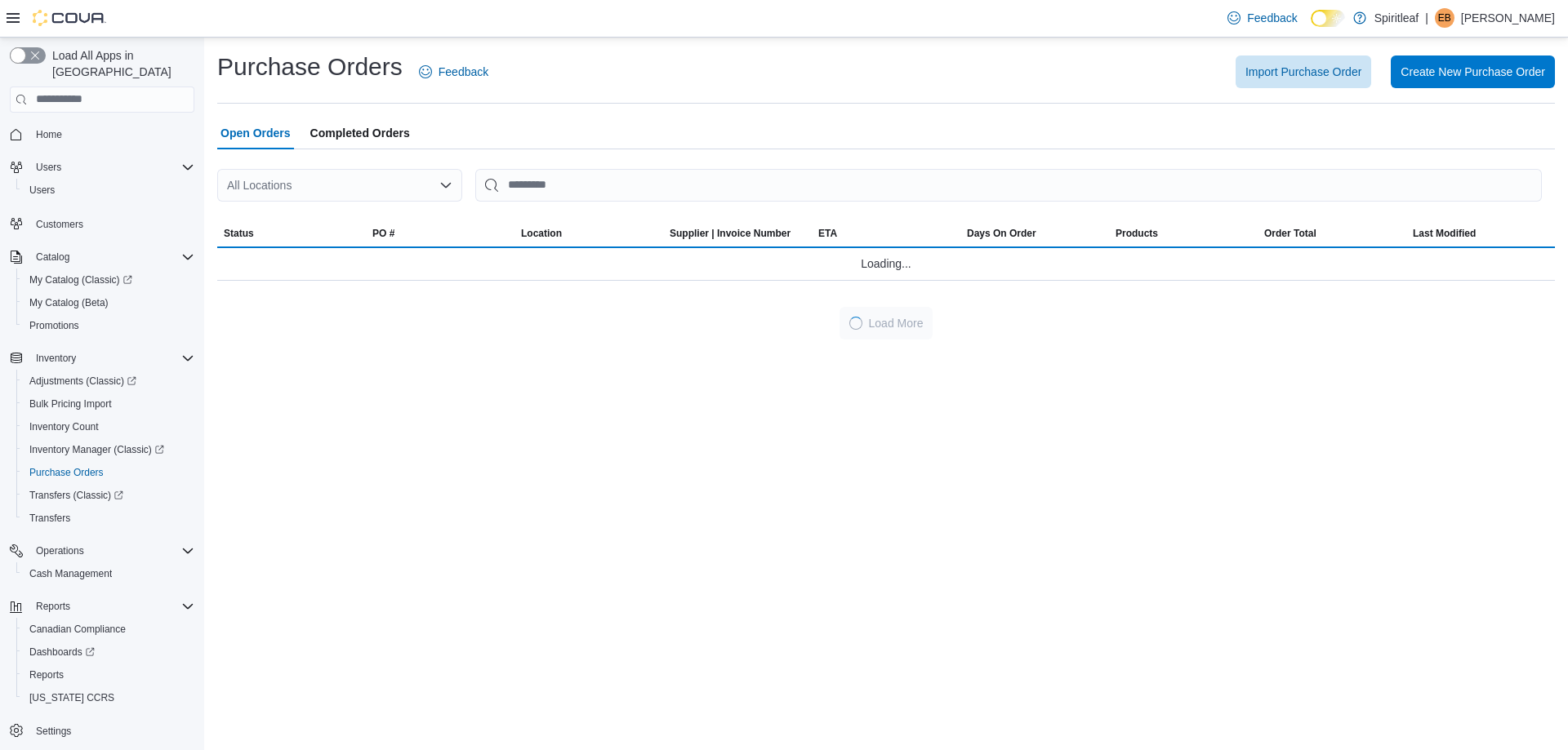
click at [317, 187] on div "All Locations" at bounding box center [339, 185] width 245 height 33
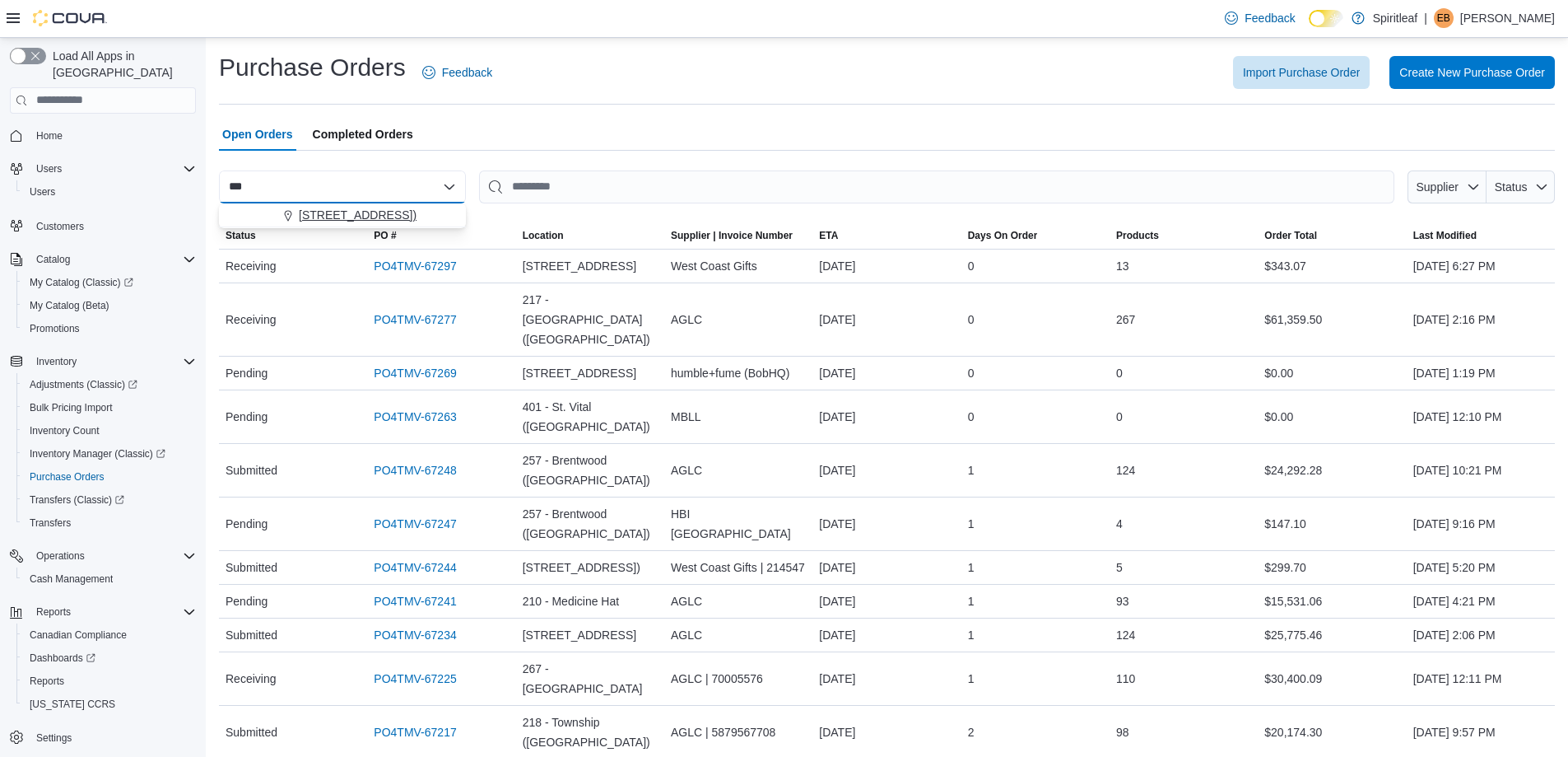
type input "***"
click at [330, 213] on span "[STREET_ADDRESS])" at bounding box center [358, 215] width 118 height 16
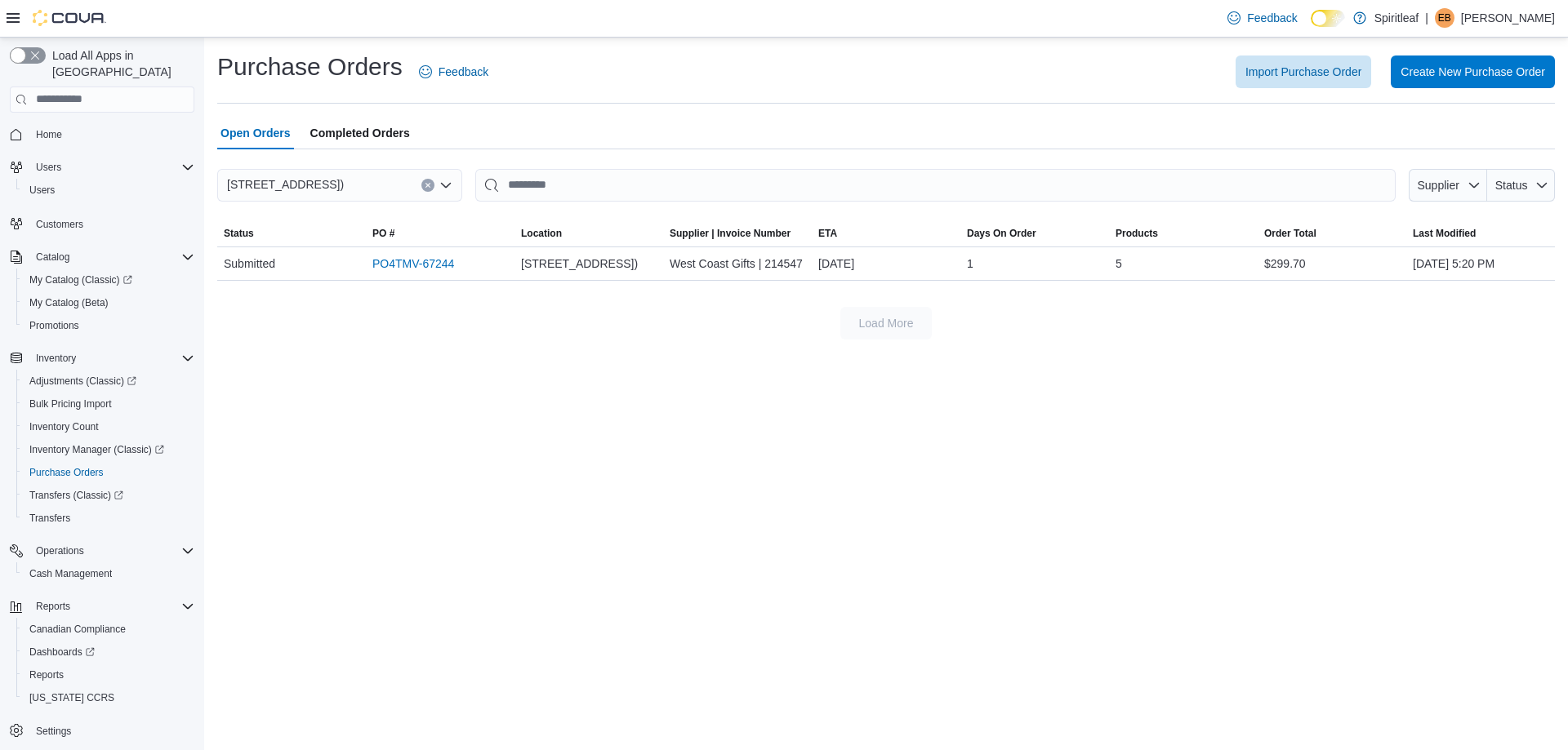
click at [620, 131] on div "Open Orders Completed Orders" at bounding box center [885, 133] width 1337 height 33
click at [426, 273] on link "PO4TMV-67244" at bounding box center [413, 264] width 81 height 20
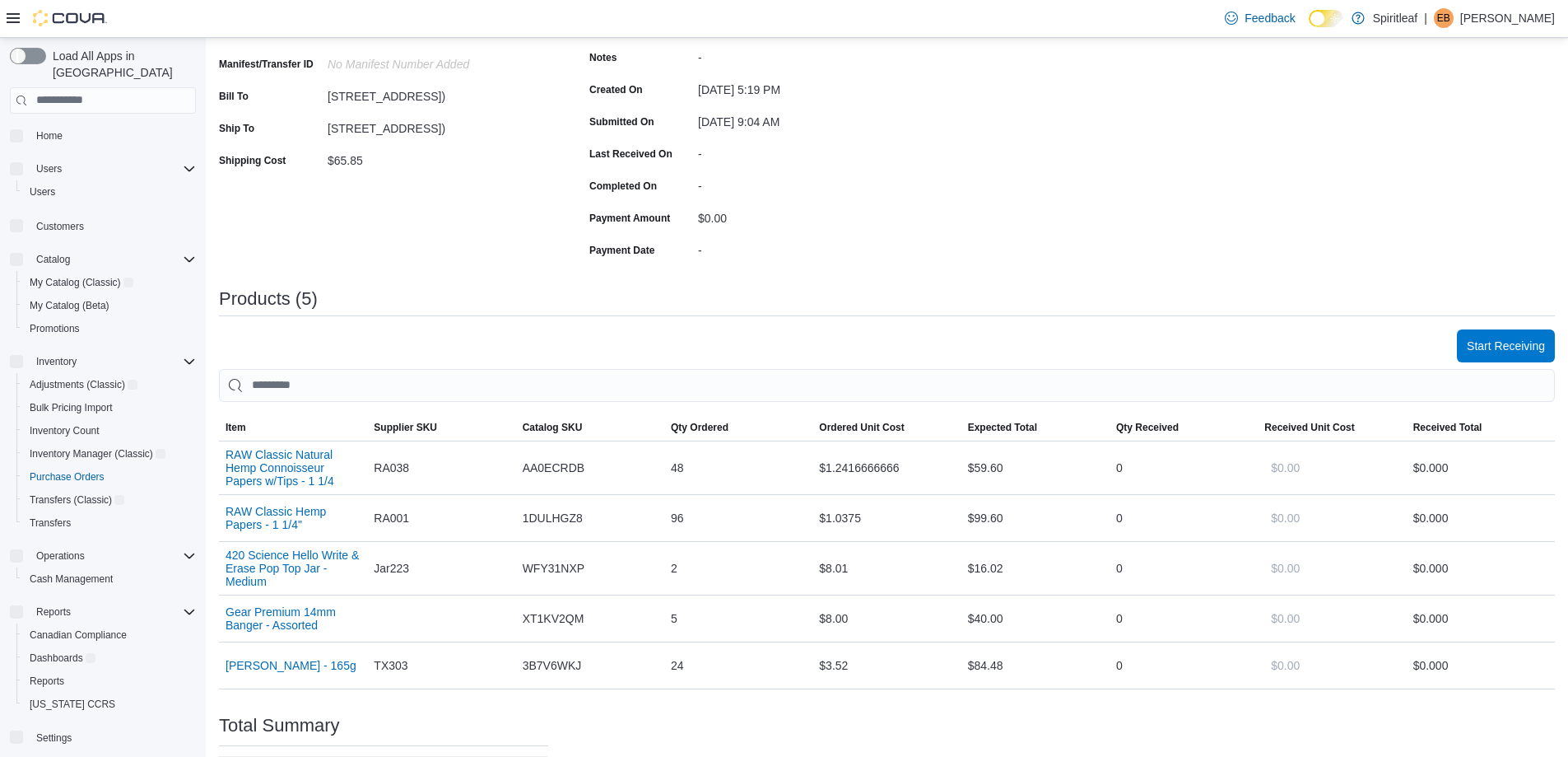
scroll to position [247, 0]
drag, startPoint x: 296, startPoint y: 465, endPoint x: 590, endPoint y: 322, distance: 326.9
click at [736, 226] on div "$0.00" at bounding box center [808, 216] width 221 height 26
click at [302, 463] on button "RAW Classic Natural Hemp Connoisseur Papers w/Tips - 1 1/4" at bounding box center [293, 467] width 135 height 40
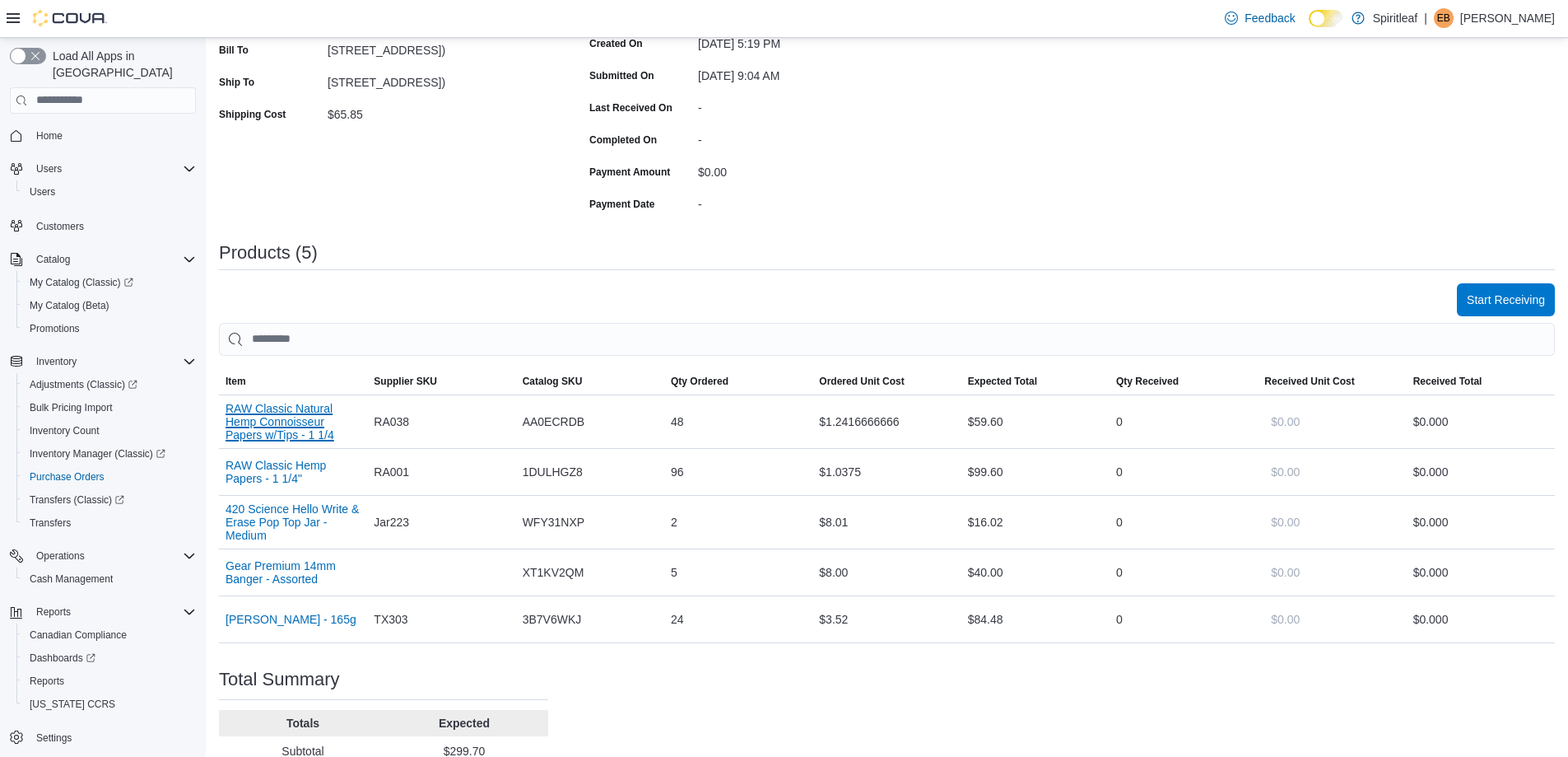
scroll to position [330, 0]
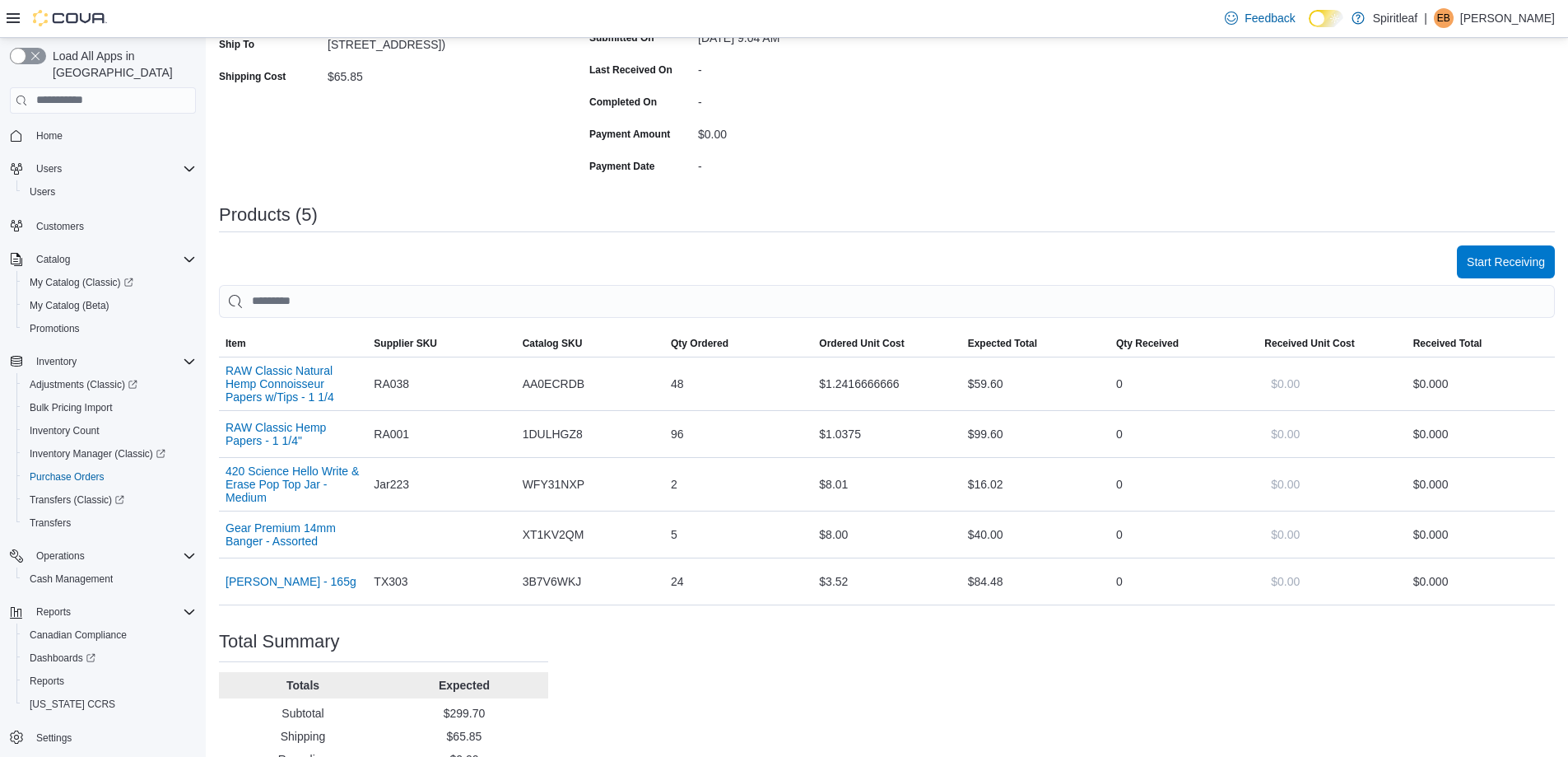
click at [861, 174] on div "-" at bounding box center [808, 166] width 221 height 26
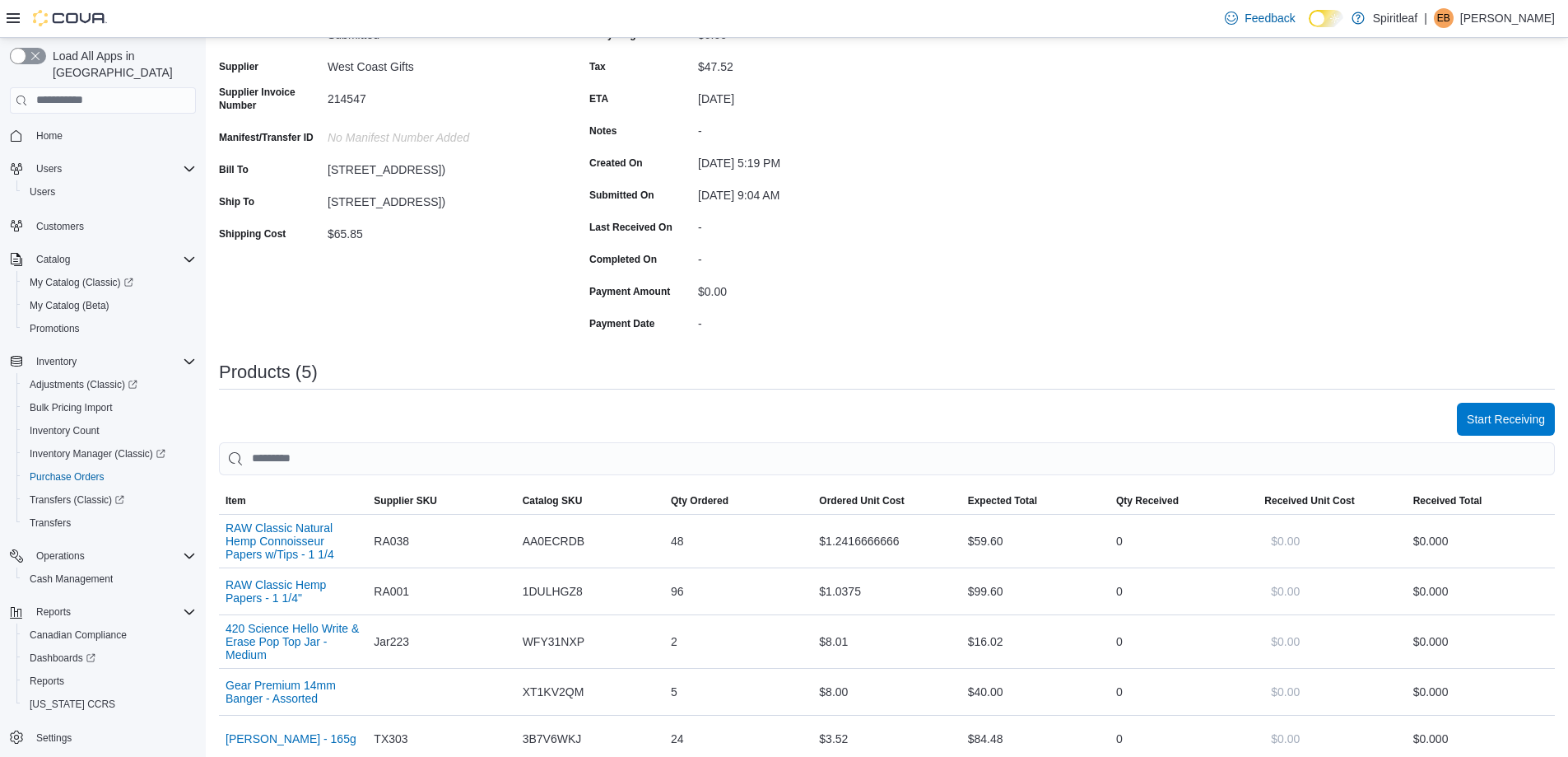
scroll to position [0, 0]
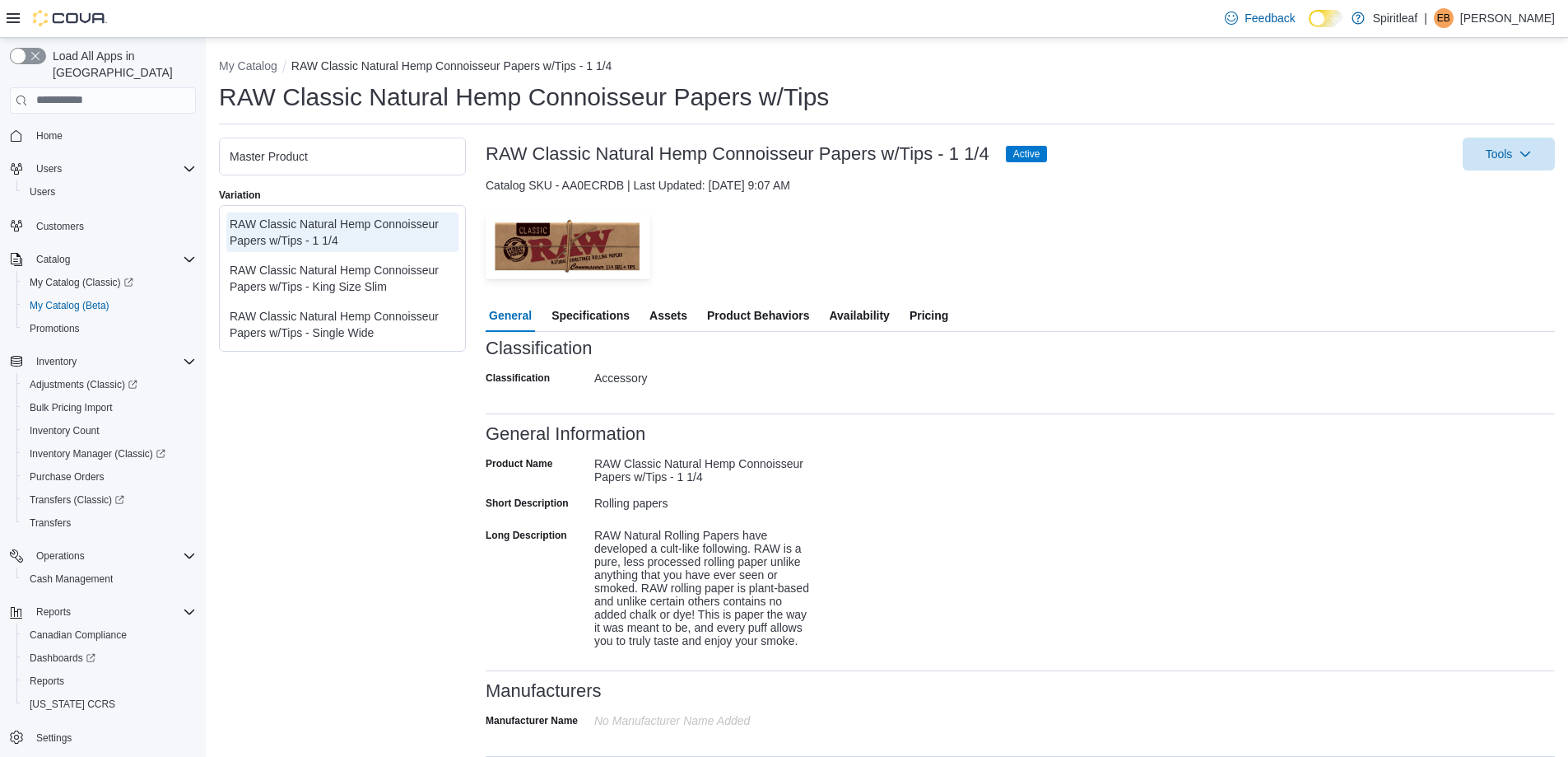
click at [927, 310] on span "Pricing" at bounding box center [928, 315] width 39 height 33
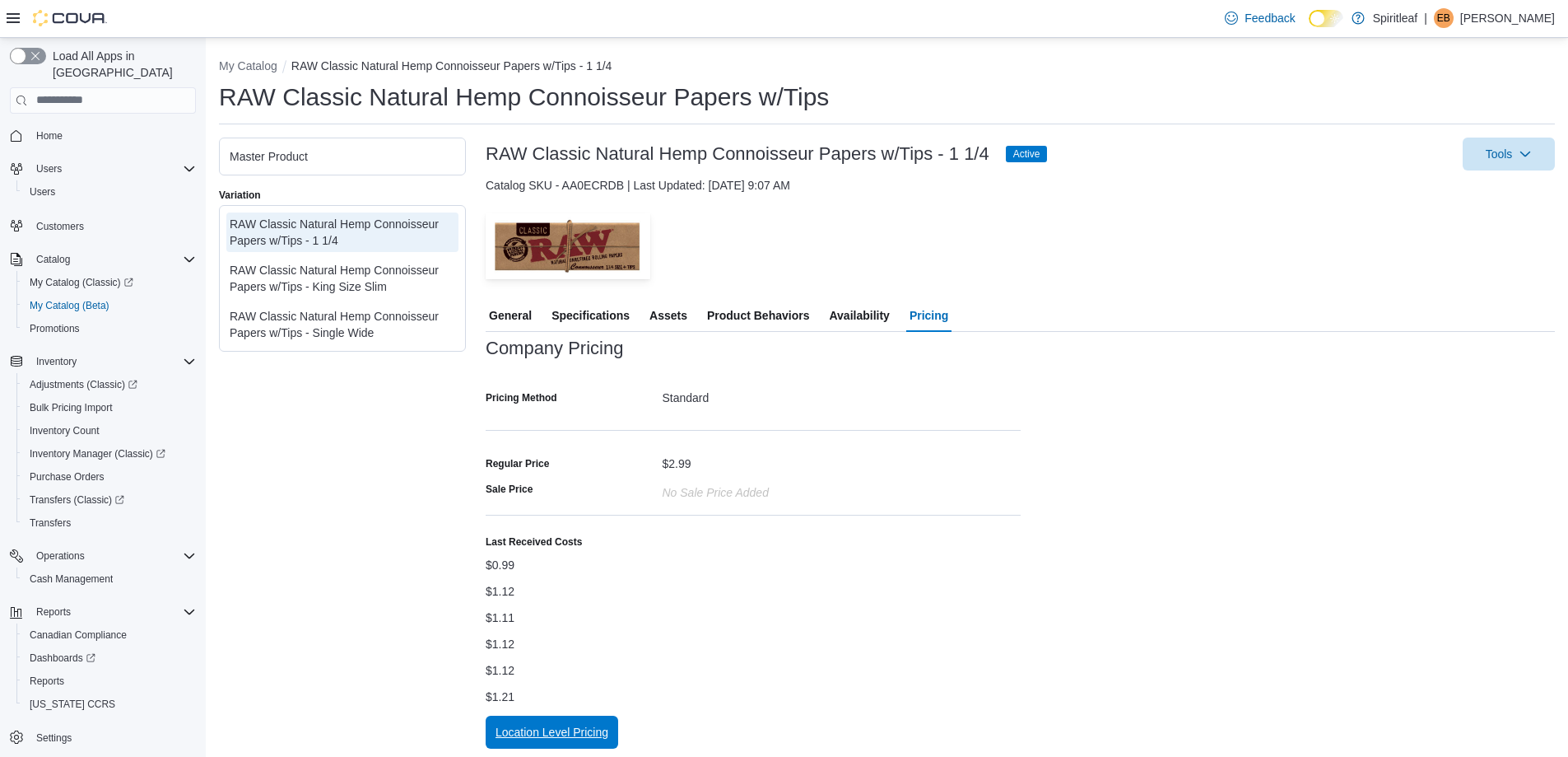
click at [568, 722] on span "Location Level Pricing" at bounding box center [552, 732] width 113 height 33
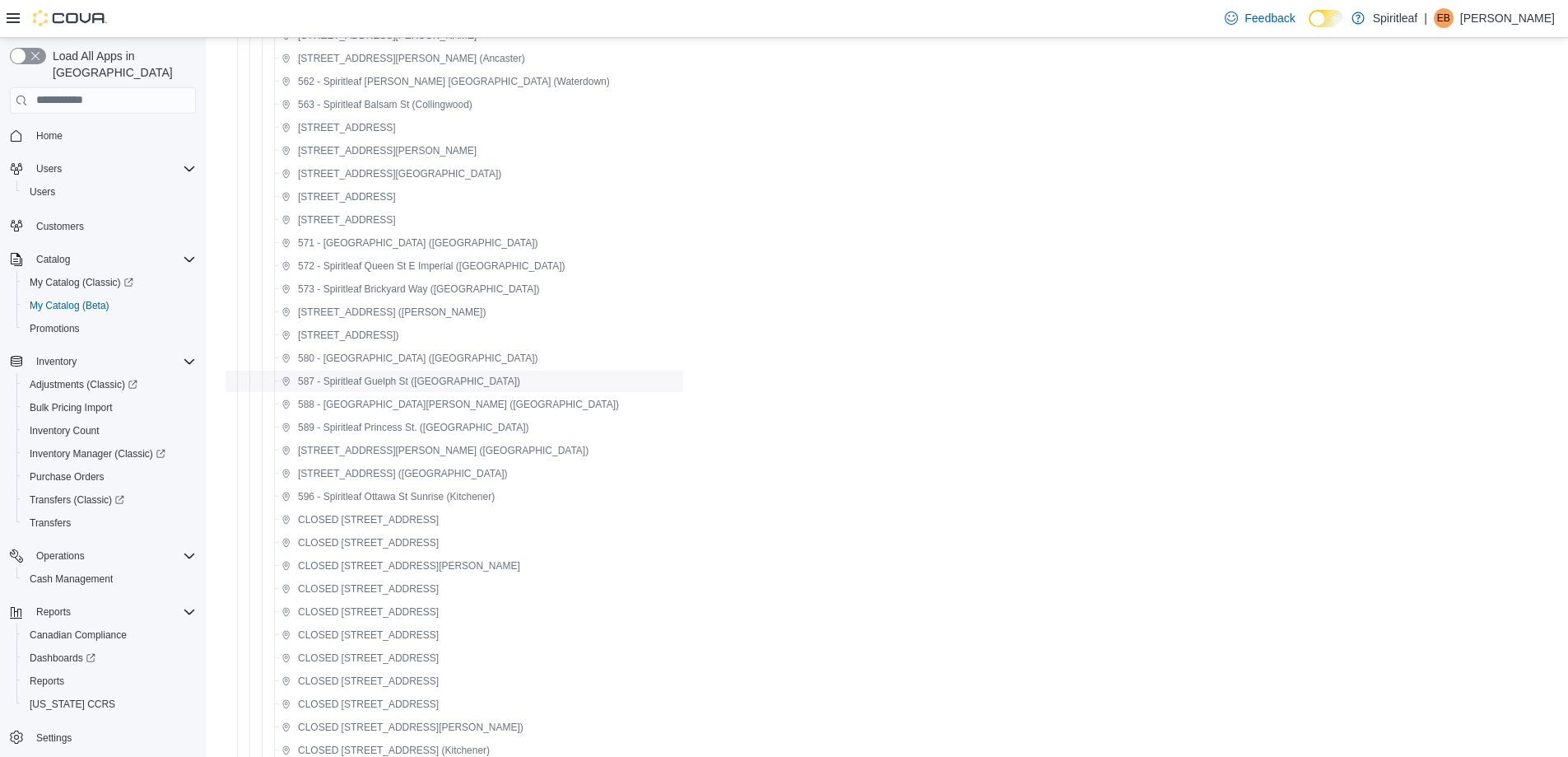
scroll to position [511, 0]
click at [395, 329] on span "[STREET_ADDRESS])" at bounding box center [341, 337] width 118 height 20
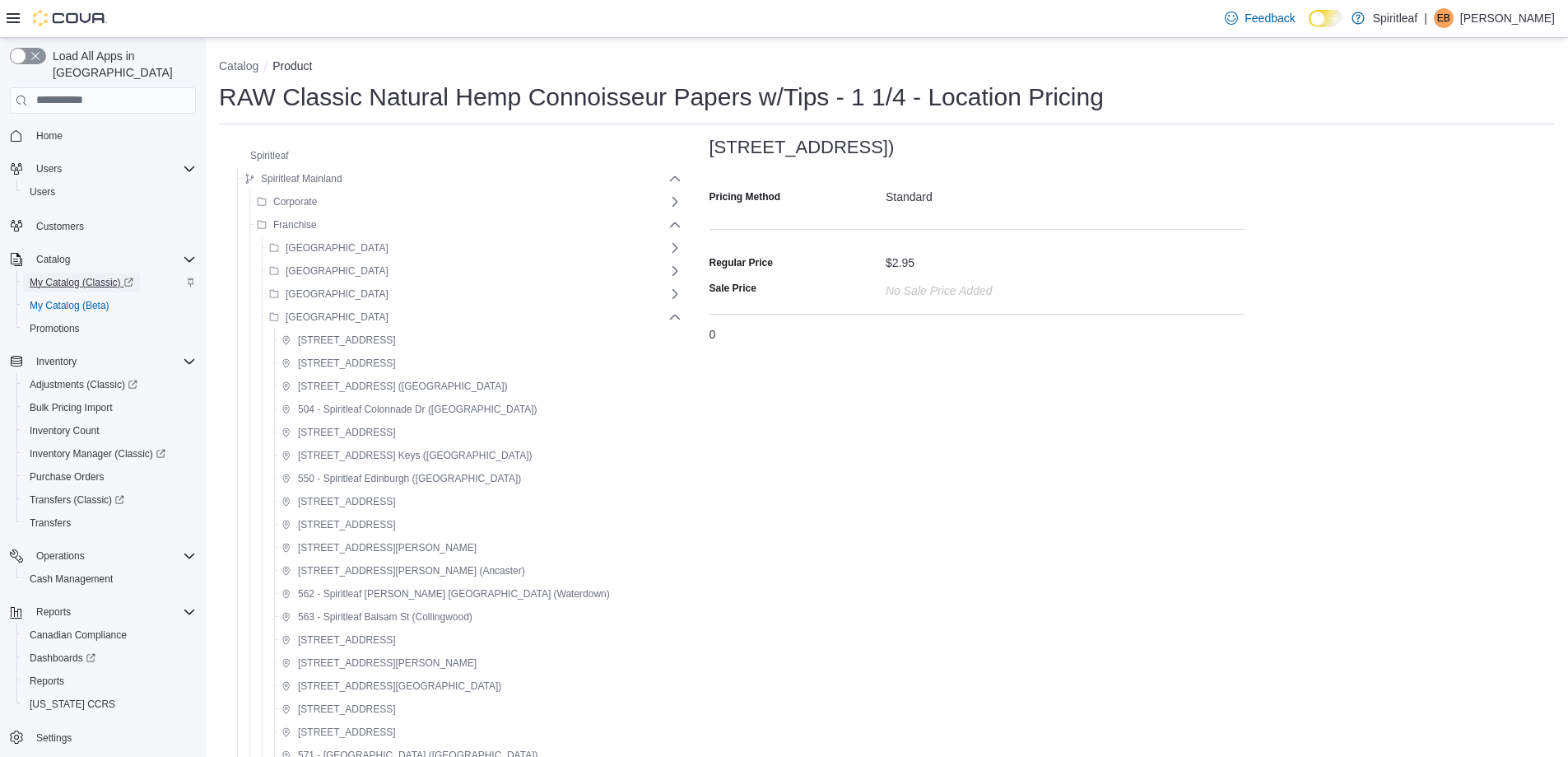
click at [54, 273] on span "My Catalog (Classic)" at bounding box center [82, 283] width 104 height 20
